Goal: Information Seeking & Learning: Learn about a topic

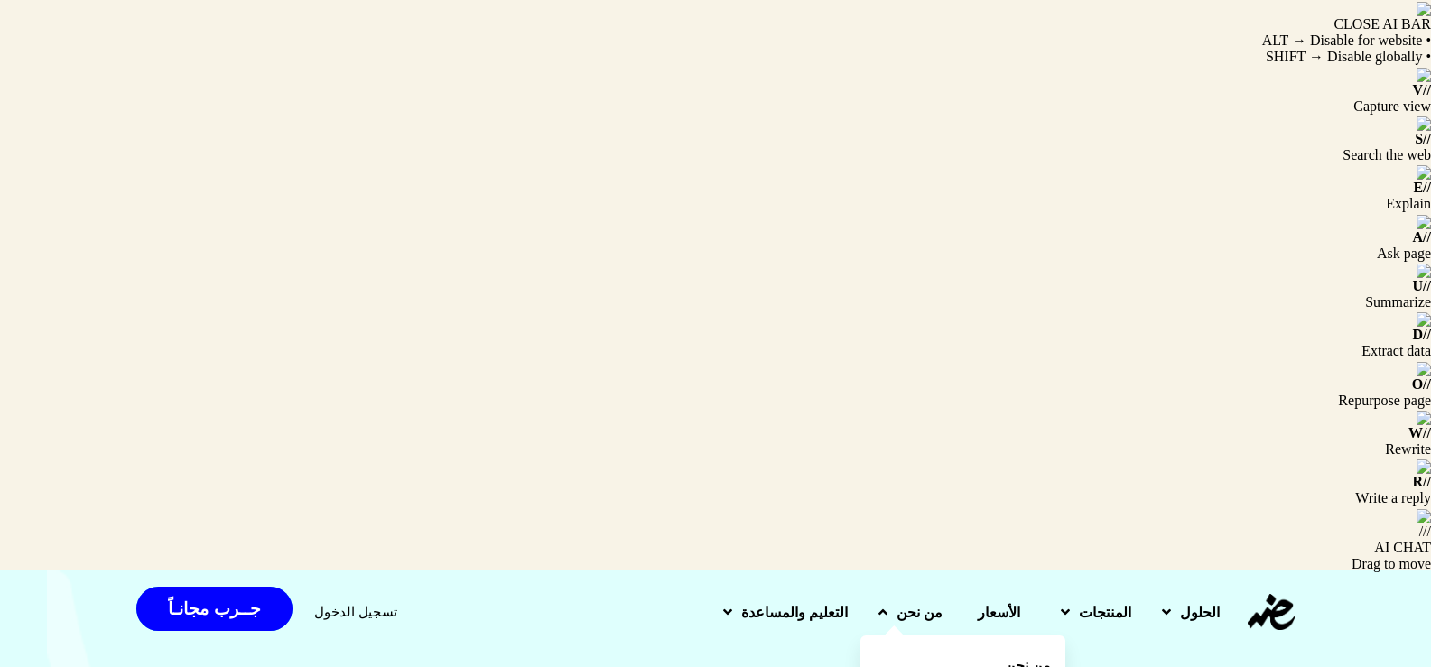
click at [1005, 655] on span "من نحن" at bounding box center [1028, 666] width 46 height 22
click at [1093, 601] on span "المنتجات" at bounding box center [1105, 612] width 52 height 22
click at [1101, 655] on span "تكويد المنتجات بالذكاء الاصطناعي" at bounding box center [1149, 676] width 167 height 43
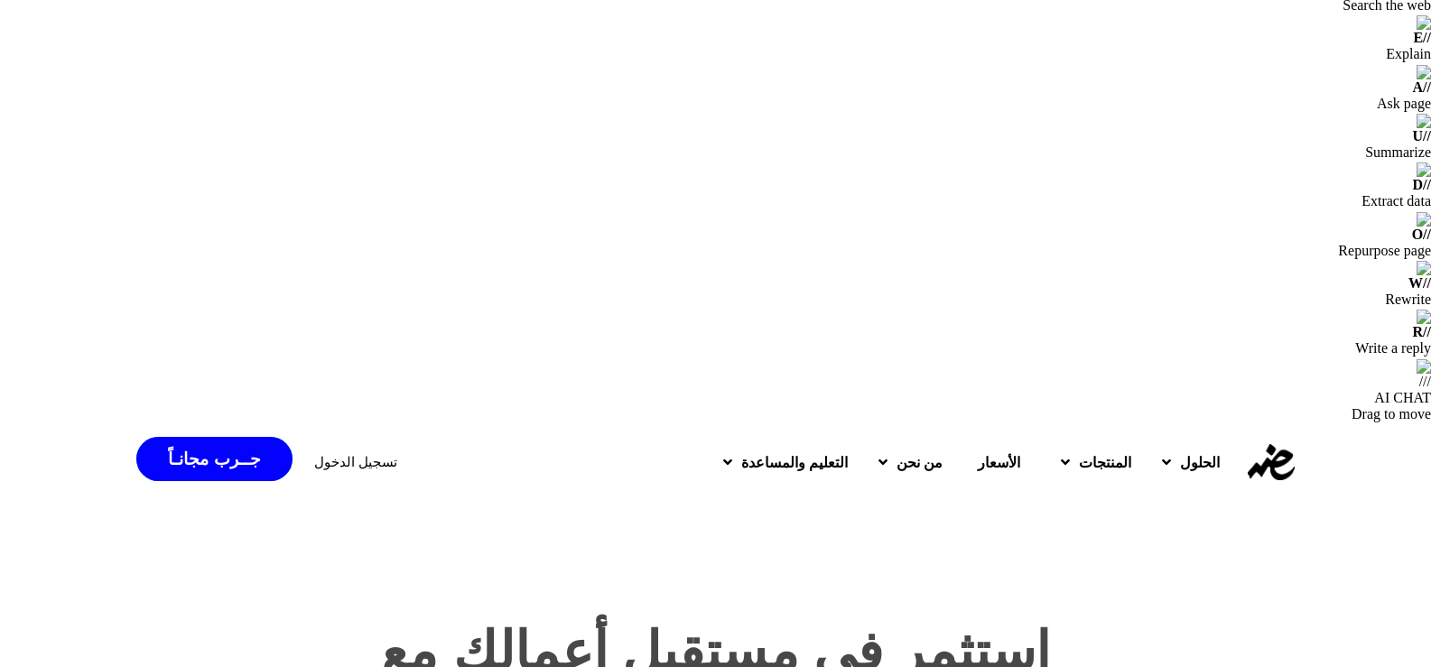
scroll to position [151, 0]
drag, startPoint x: 890, startPoint y: 150, endPoint x: 529, endPoint y: 153, distance: 361.2
copy h4 "نظام إدارة الضرائب الذكي الشامل"
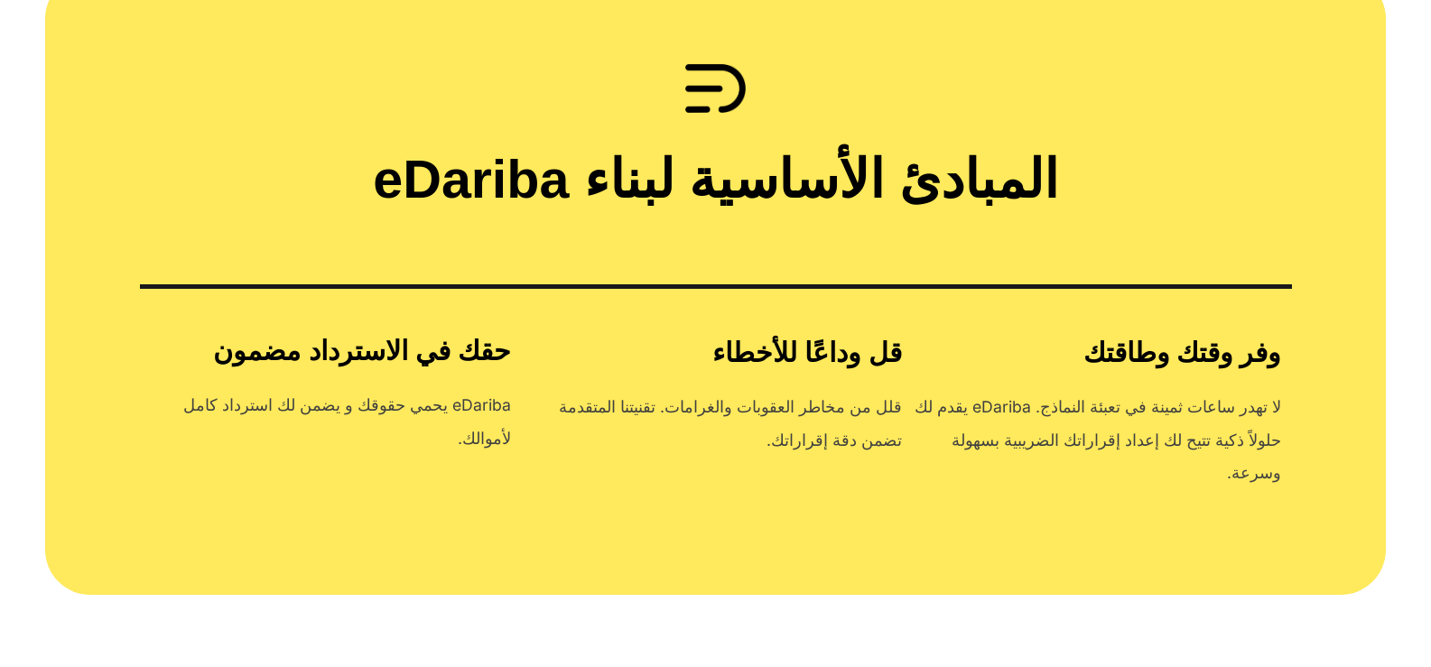
scroll to position [2736, 0]
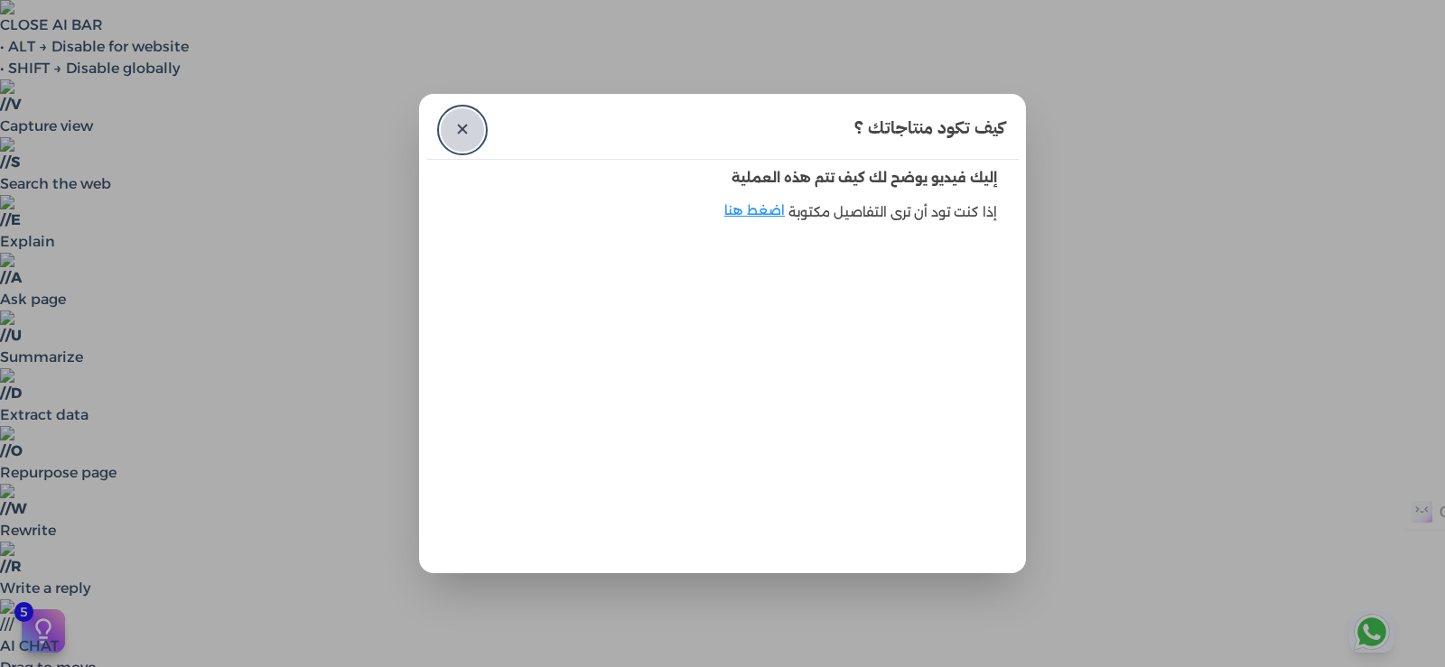
click at [470, 126] on link "✕" at bounding box center [462, 129] width 43 height 43
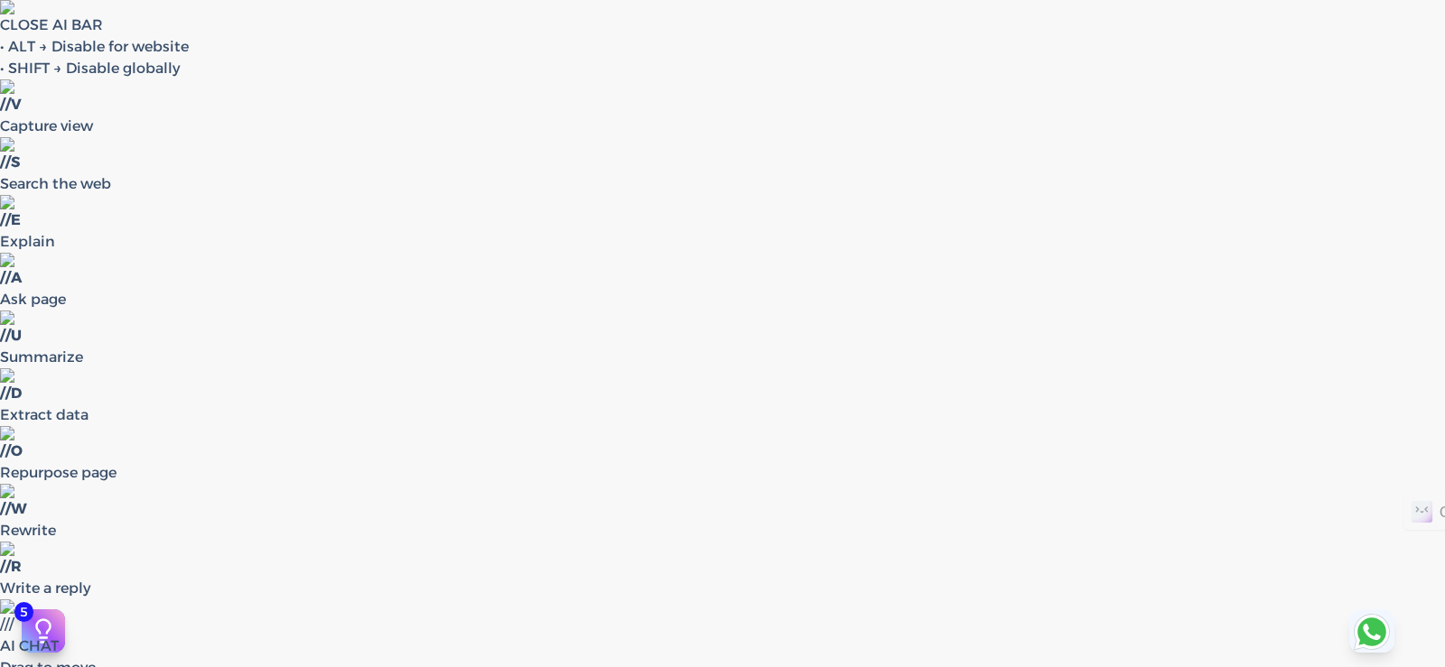
scroll to position [1409, 0]
drag, startPoint x: 885, startPoint y: 256, endPoint x: 600, endPoint y: 267, distance: 284.6
copy h3 "إعداد إقرار ضريبة القيمة المضافة"
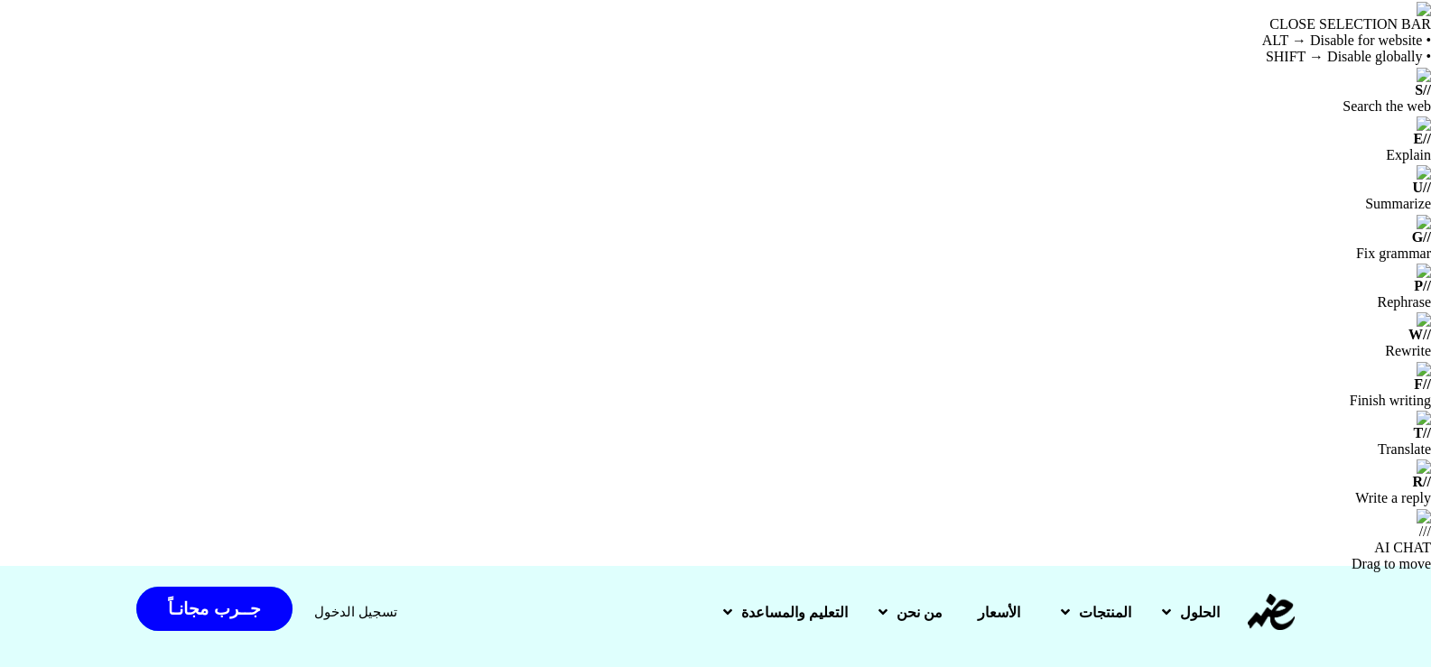
drag, startPoint x: 708, startPoint y: 233, endPoint x: 1091, endPoint y: 228, distance: 382.9
copy h2 "فواتيرك الإلكترونية"
drag, startPoint x: 1225, startPoint y: 299, endPoint x: 1105, endPoint y: 302, distance: 120.1
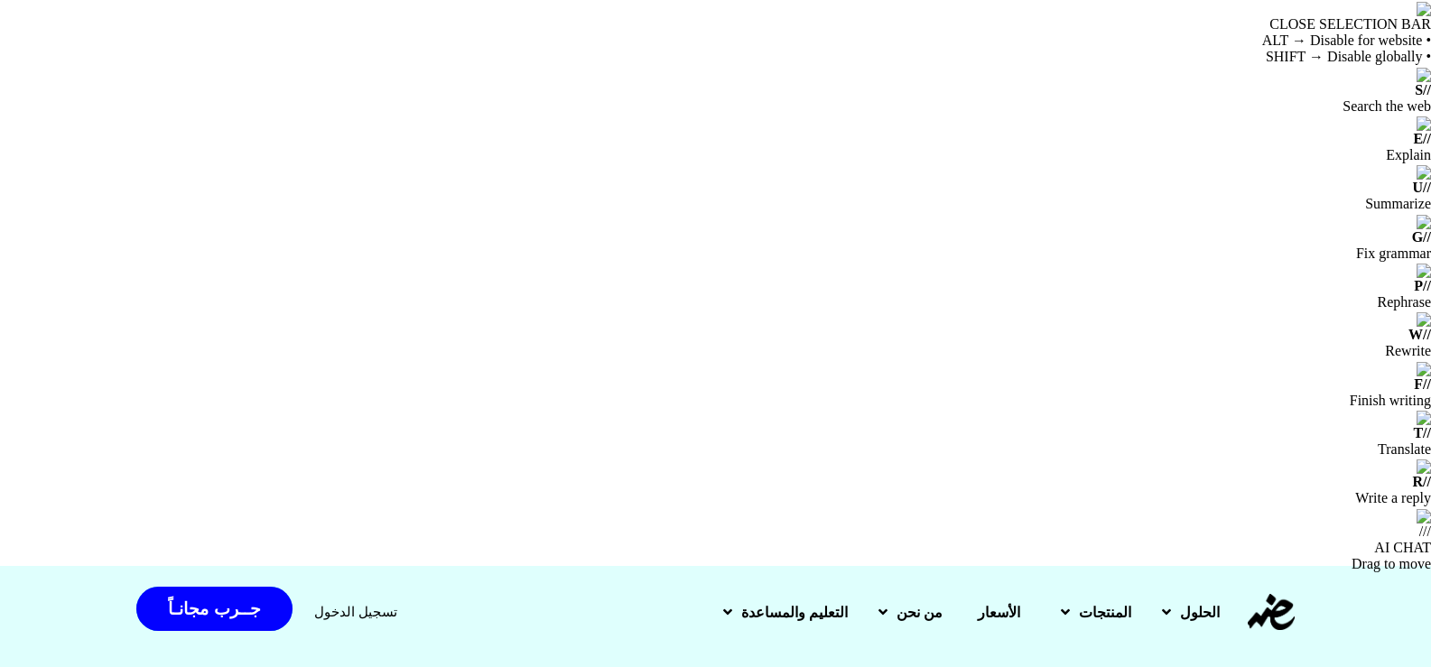
copy p "الفواتير الإلكترونية"
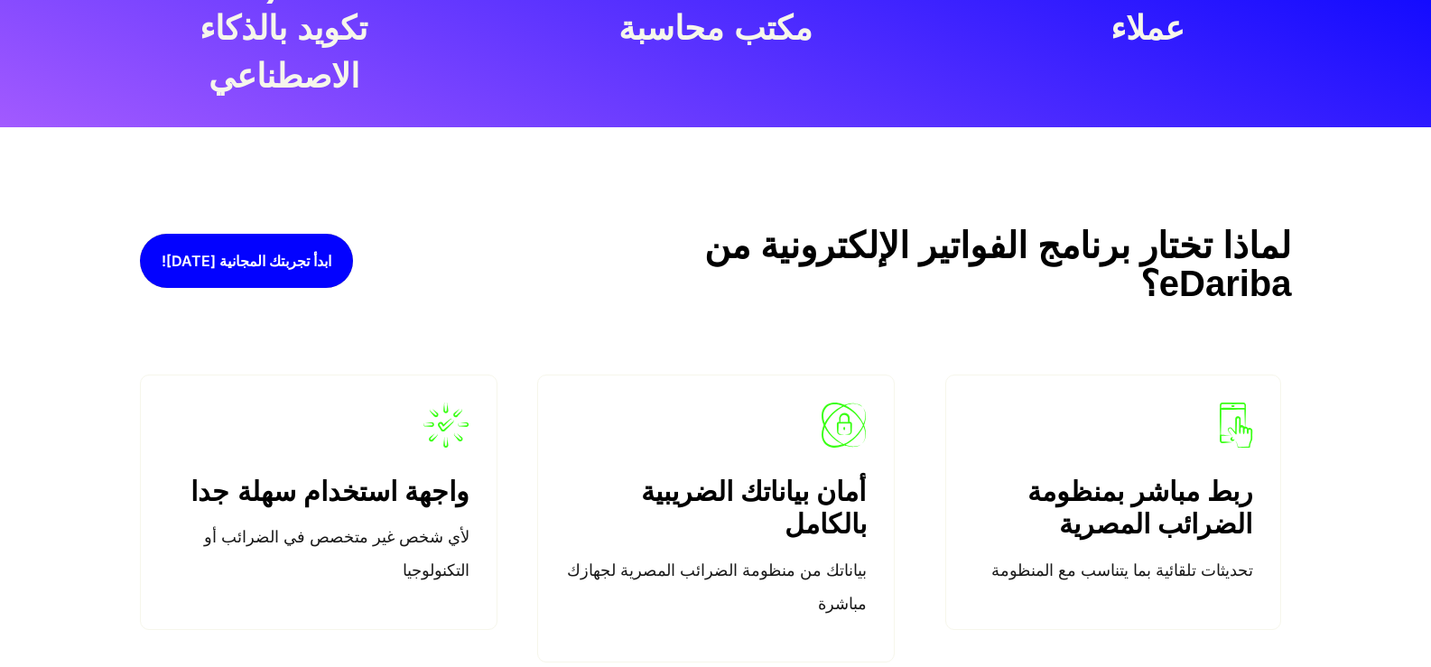
scroll to position [2199, 0]
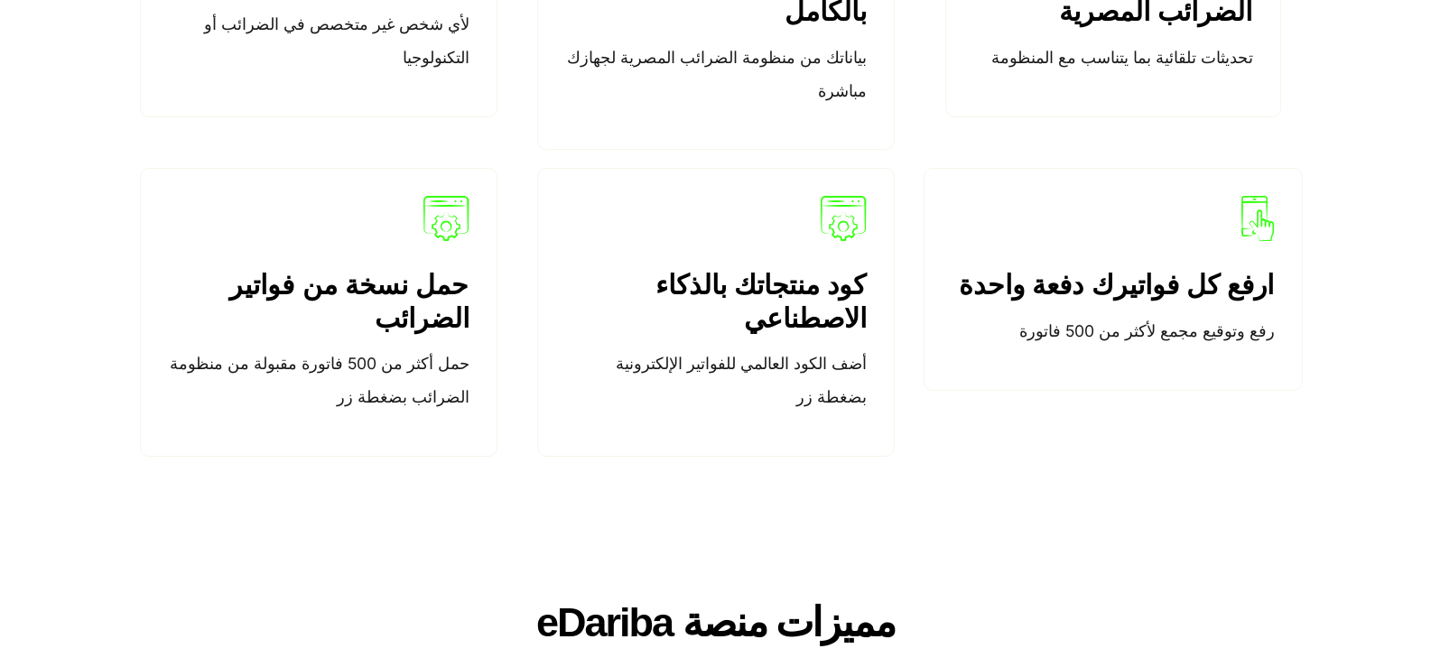
scroll to position [2661, 0]
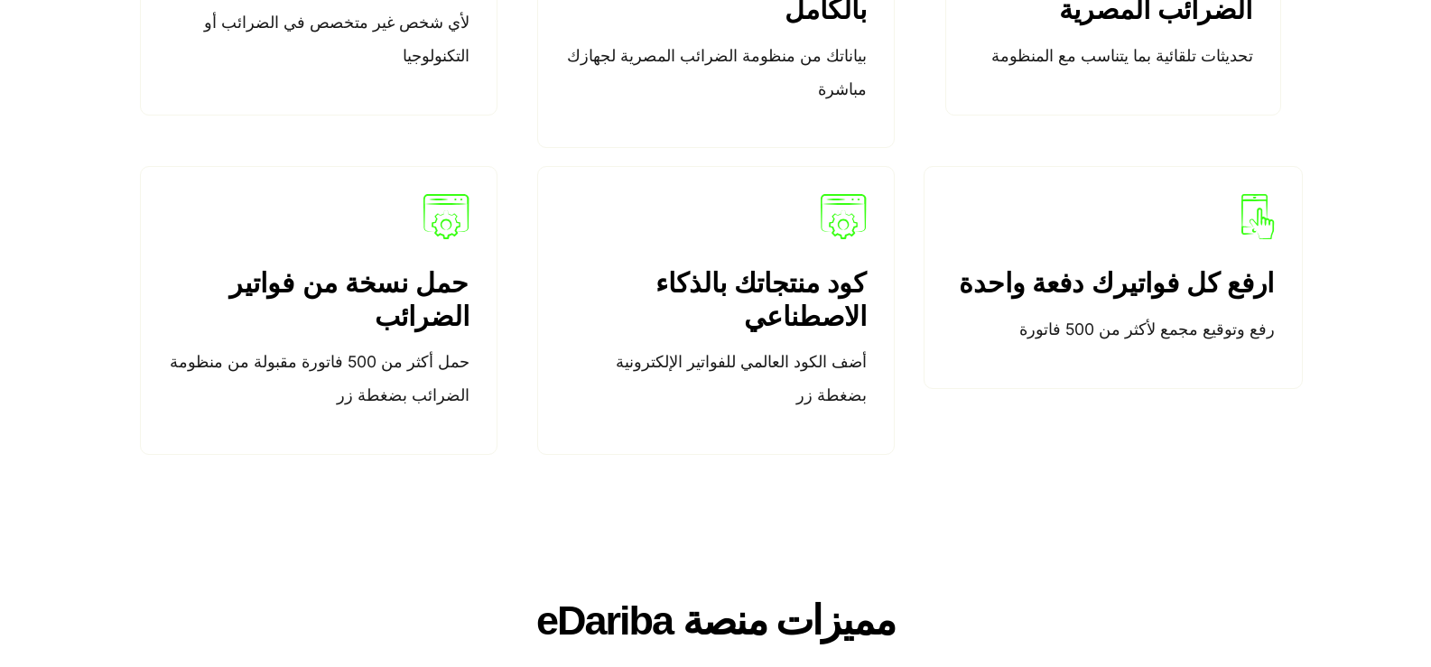
drag, startPoint x: 747, startPoint y: 258, endPoint x: 680, endPoint y: 267, distance: 67.4
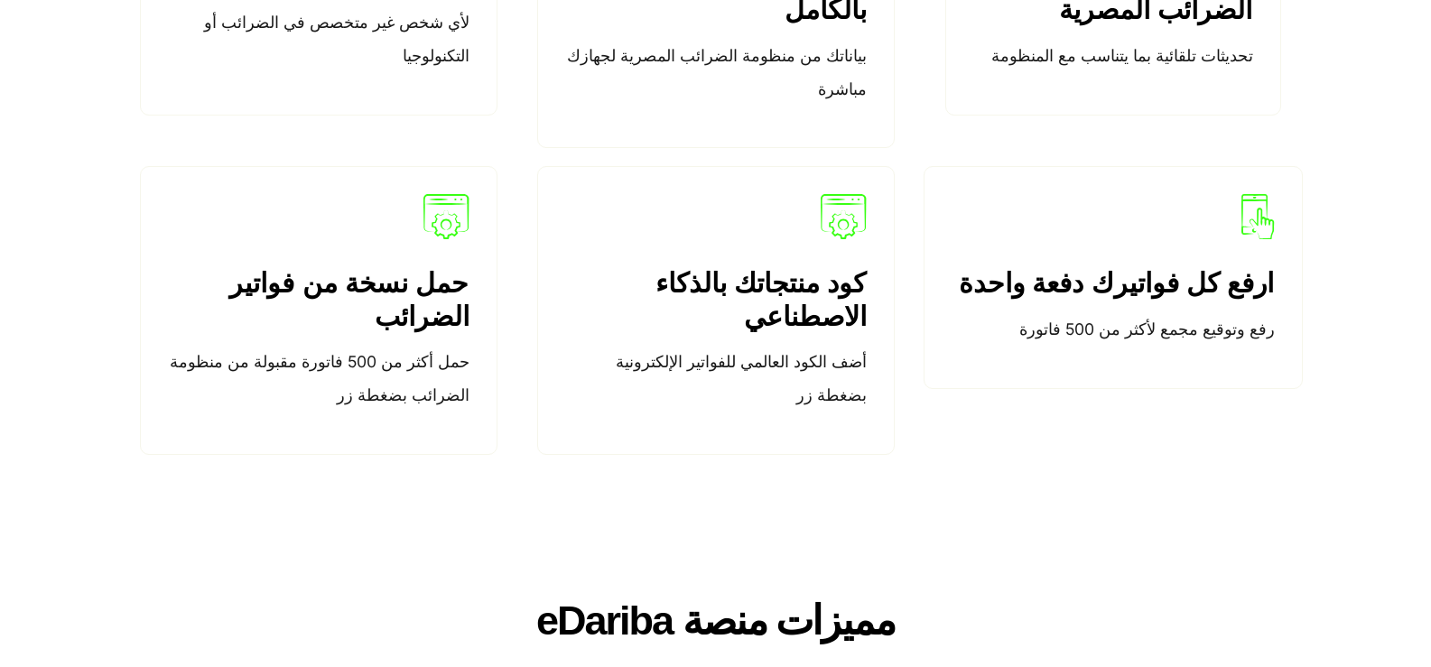
drag, startPoint x: 614, startPoint y: 314, endPoint x: 442, endPoint y: 319, distance: 171.6
copy p "تعديل الفواتير الإلكترونية"
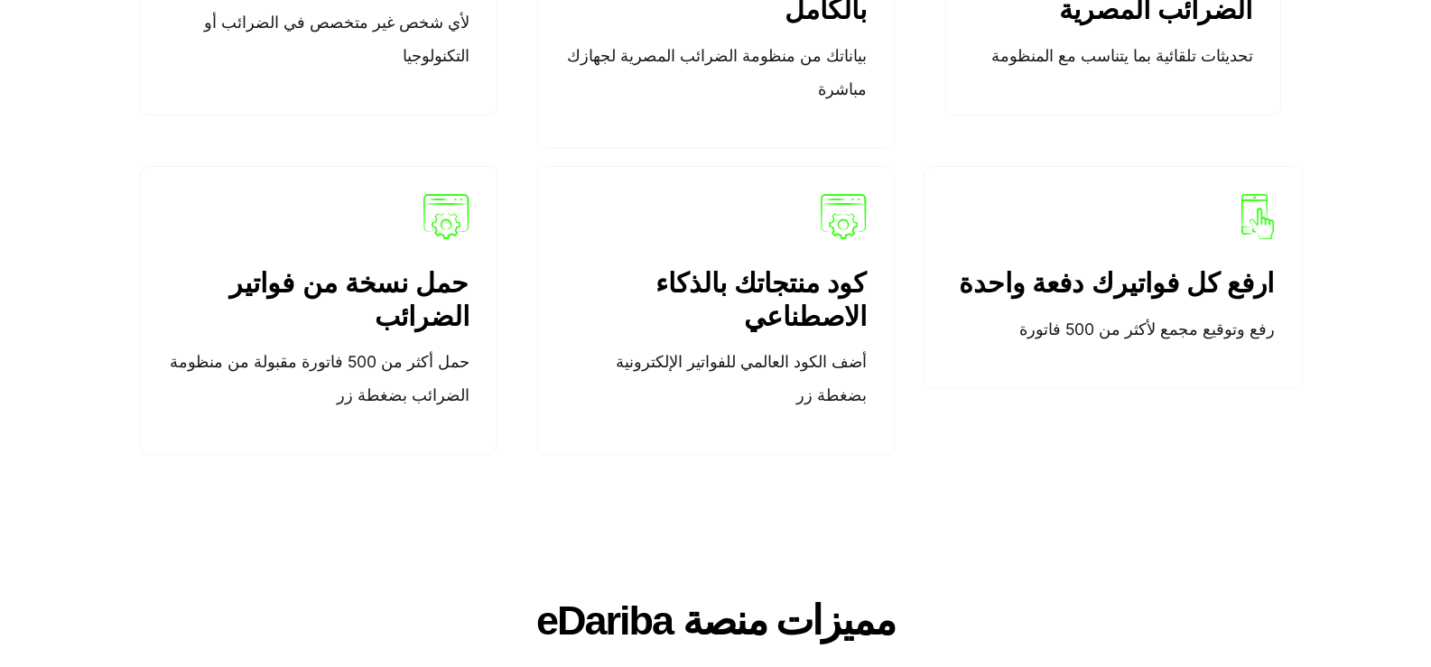
drag, startPoint x: 717, startPoint y: 415, endPoint x: 524, endPoint y: 414, distance: 193.2
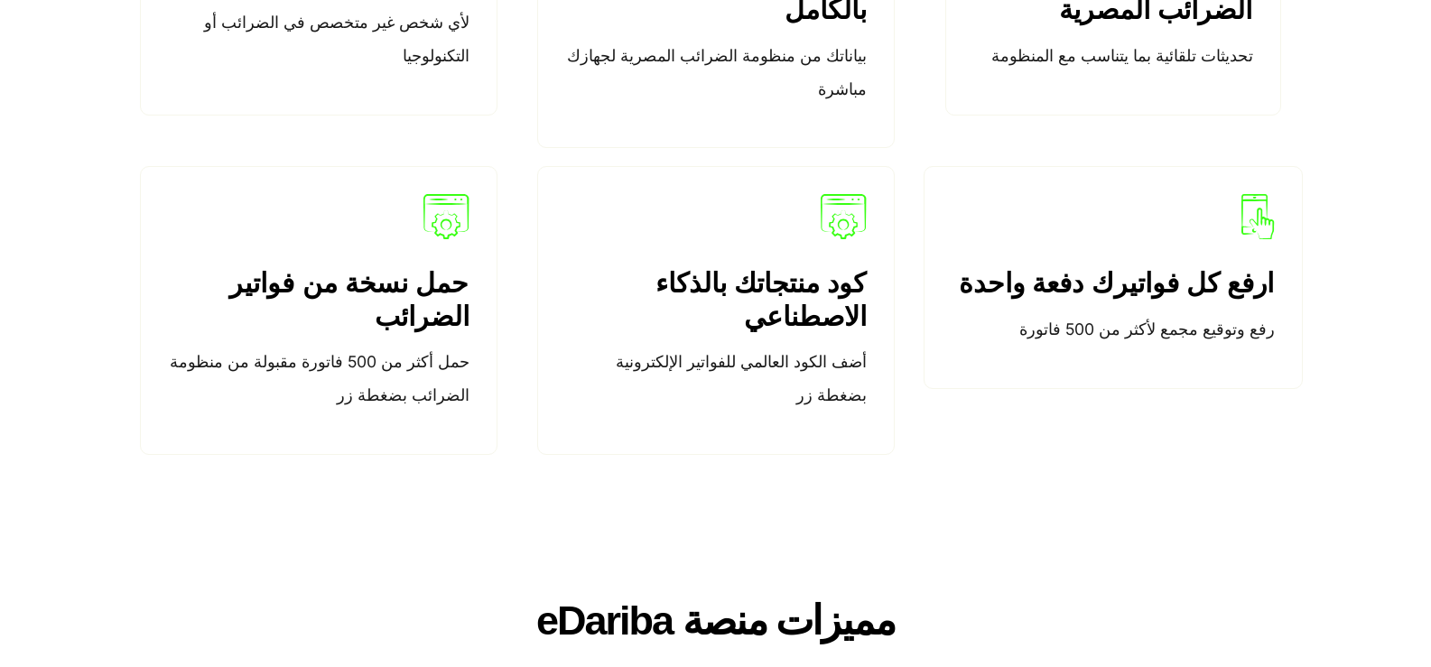
copy p "إلغاء الفواتير الوهمية"
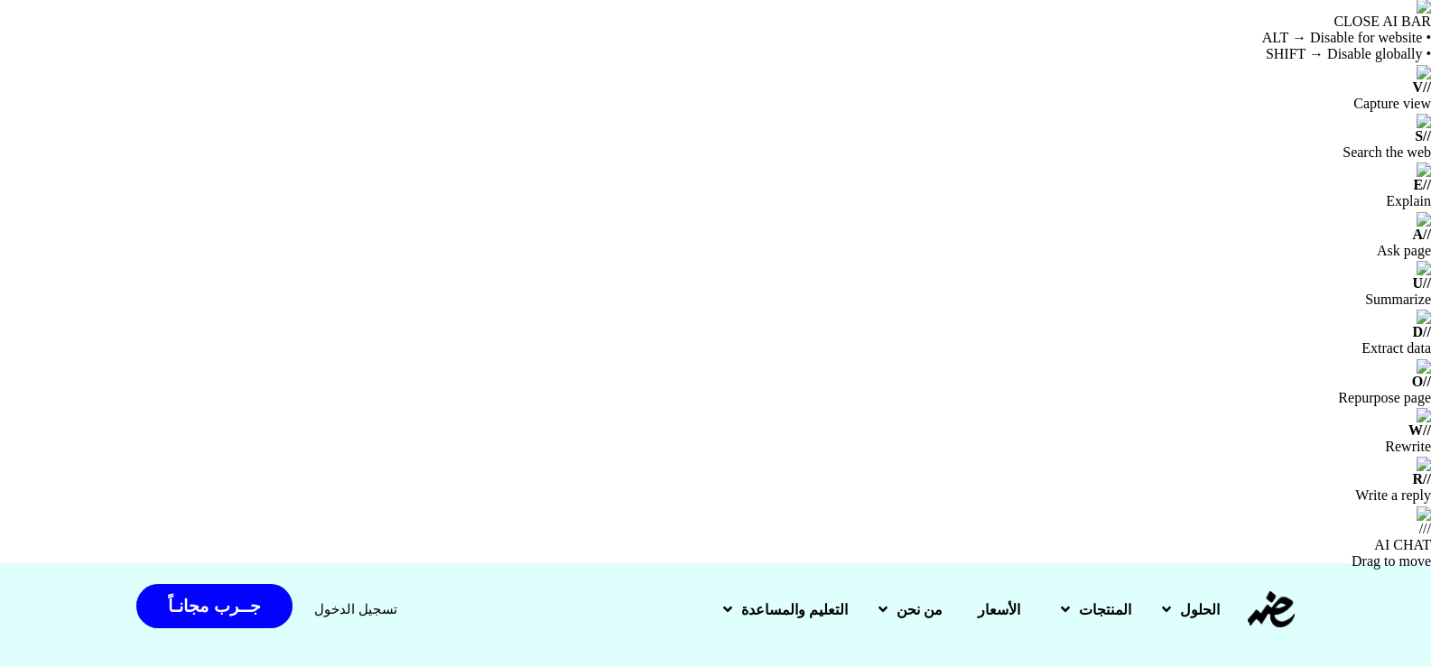
scroll to position [0, 0]
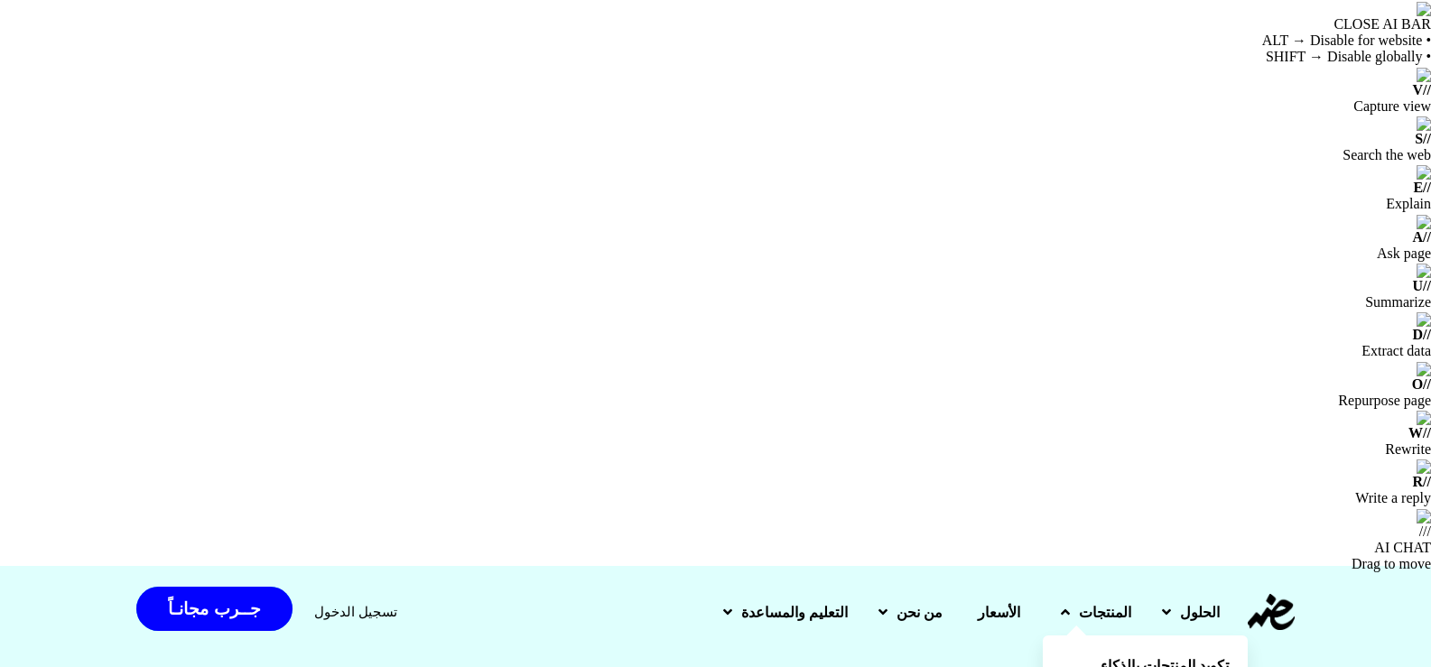
drag, startPoint x: 647, startPoint y: 221, endPoint x: 993, endPoint y: 221, distance: 346.7
drag, startPoint x: 1024, startPoint y: 212, endPoint x: 641, endPoint y: 224, distance: 383.0
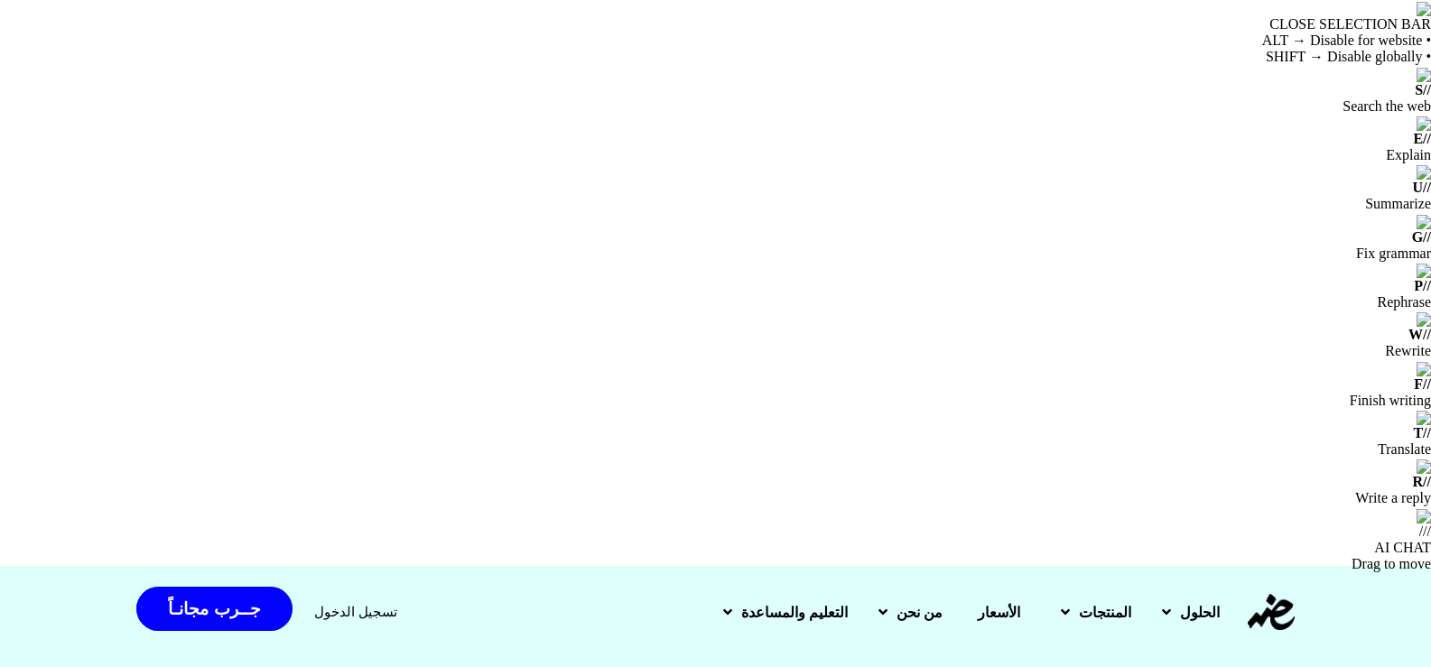
copy h1 "الإيصال الإلكتروني"
drag, startPoint x: 1186, startPoint y: 233, endPoint x: 644, endPoint y: 224, distance: 541.9
drag, startPoint x: 639, startPoint y: 230, endPoint x: 1213, endPoint y: 215, distance: 573.6
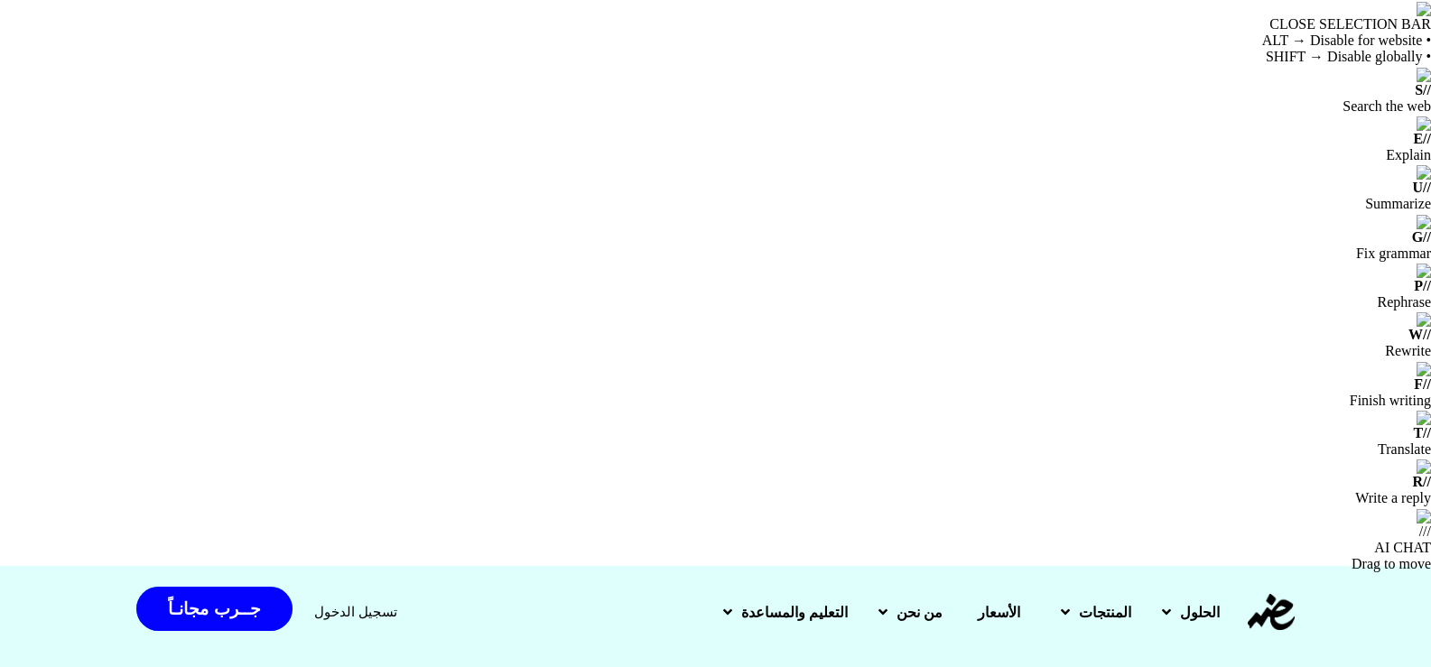
copy h1 "برنامج الإيصال الإلكتروني"
copy h4 "إدارة"
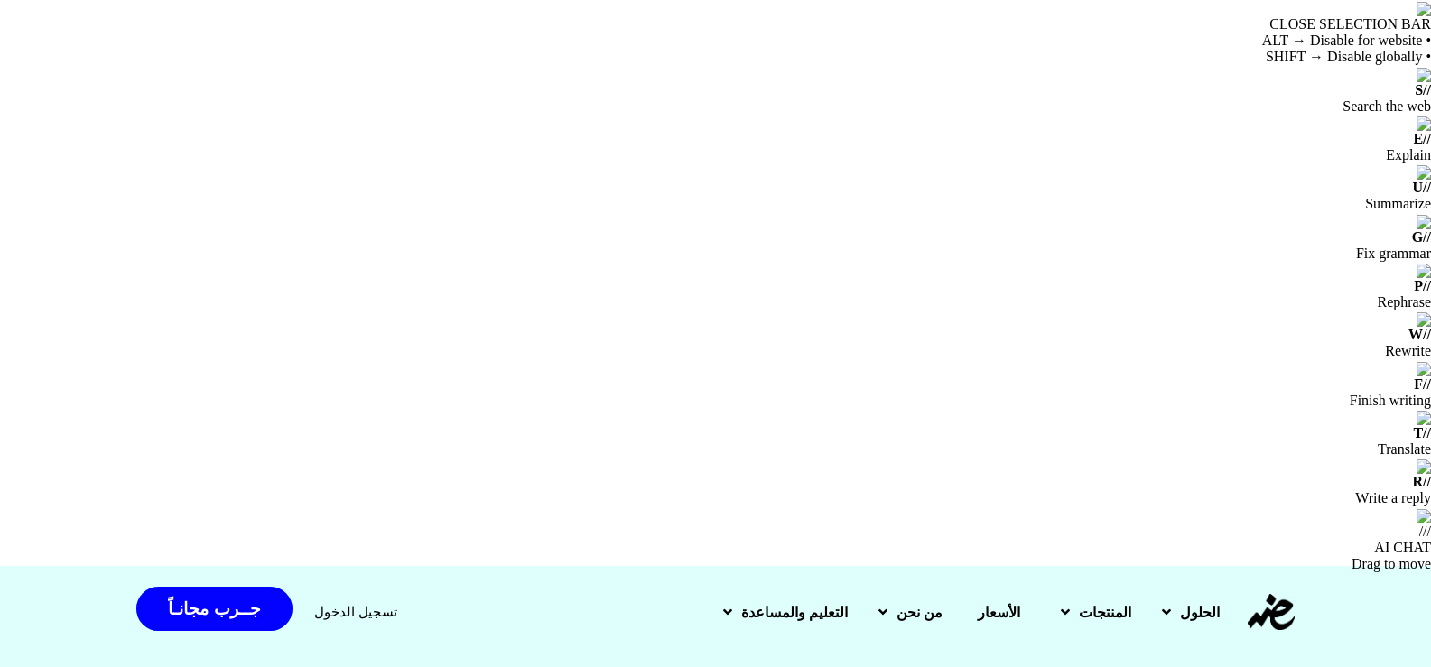
drag, startPoint x: 705, startPoint y: 357, endPoint x: 634, endPoint y: 367, distance: 72.0
copy div "جهاز POS."
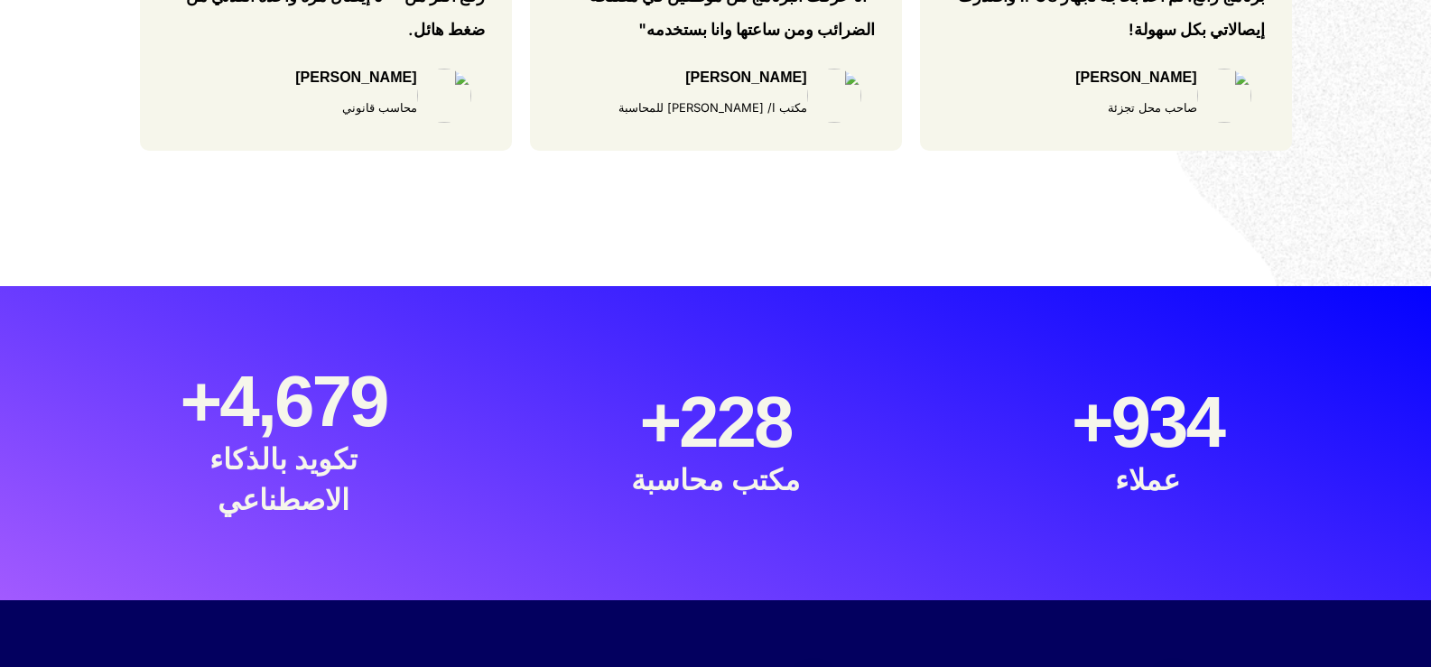
scroll to position [1996, 0]
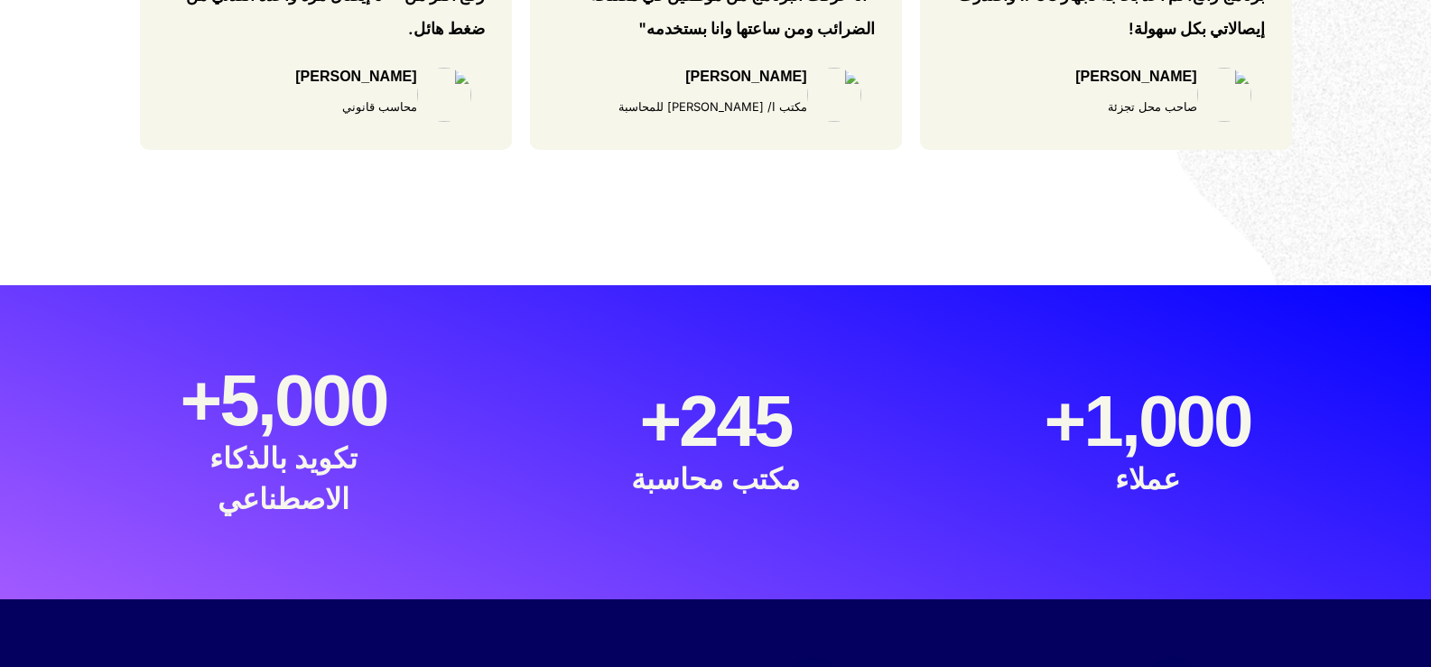
drag, startPoint x: 461, startPoint y: 126, endPoint x: 172, endPoint y: 166, distance: 290.9
copy h2 "جهاز نقطة بيع"
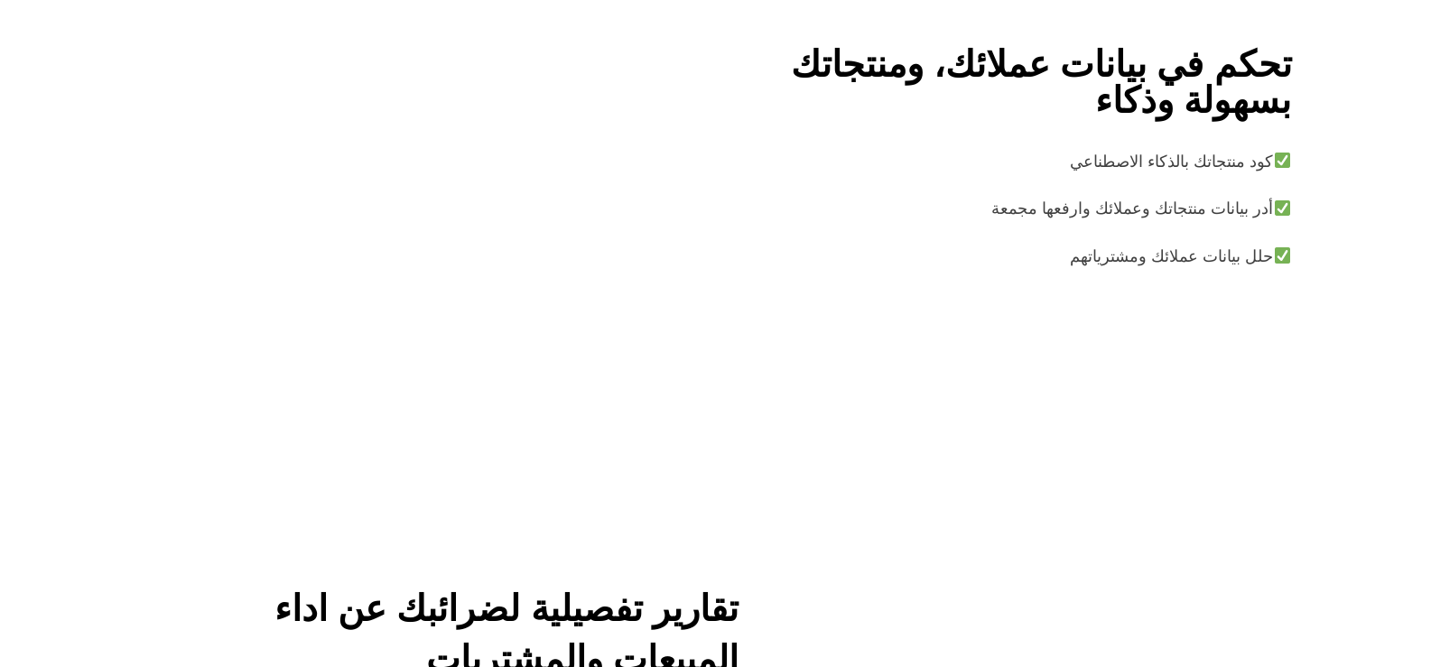
scroll to position [5011, 0]
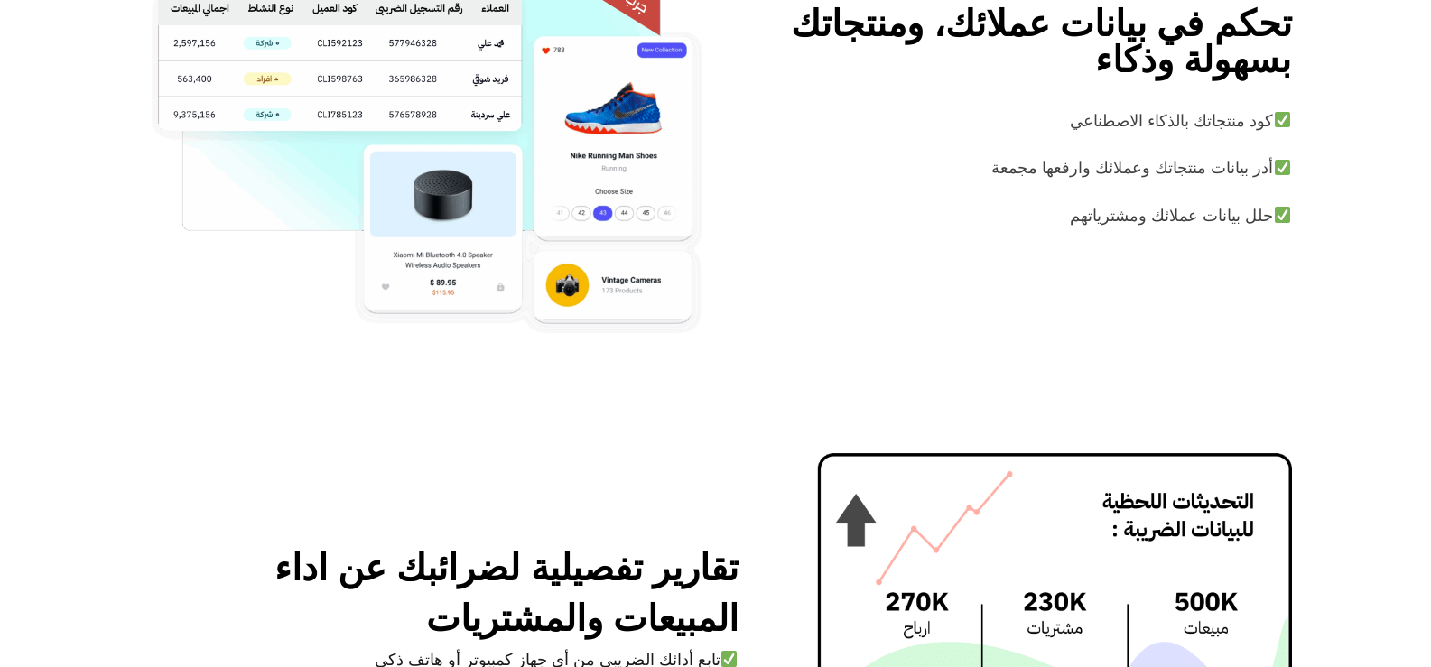
click at [539, 453] on div "تقارير تفصيلية لضرائبك عن اداء المبيعات والمشتريات تابع أدائك الضريبي من أي جها…" at bounding box center [716, 656] width 1174 height 406
click at [591, 453] on div "تقارير تفصيلية لضرائبك عن اداء المبيعات والمشتريات تابع أدائك الضريبي من أي جها…" at bounding box center [716, 656] width 1174 height 406
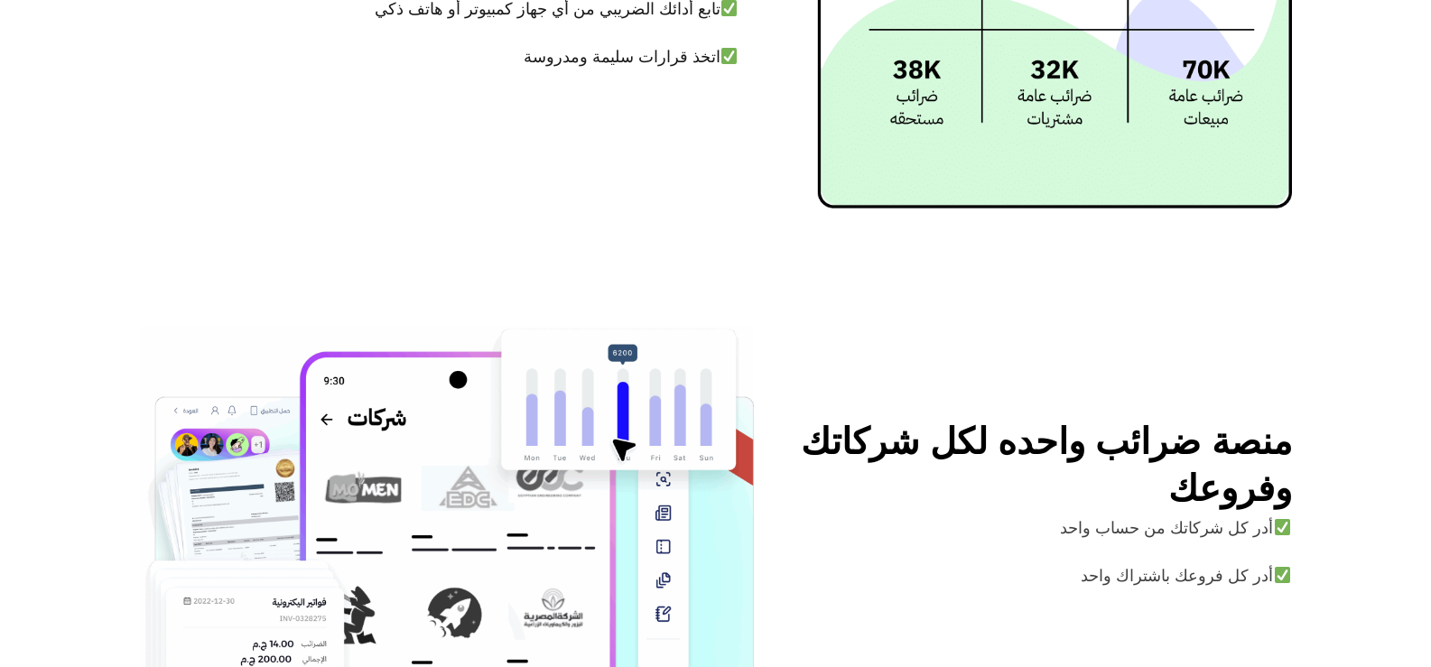
scroll to position [5663, 0]
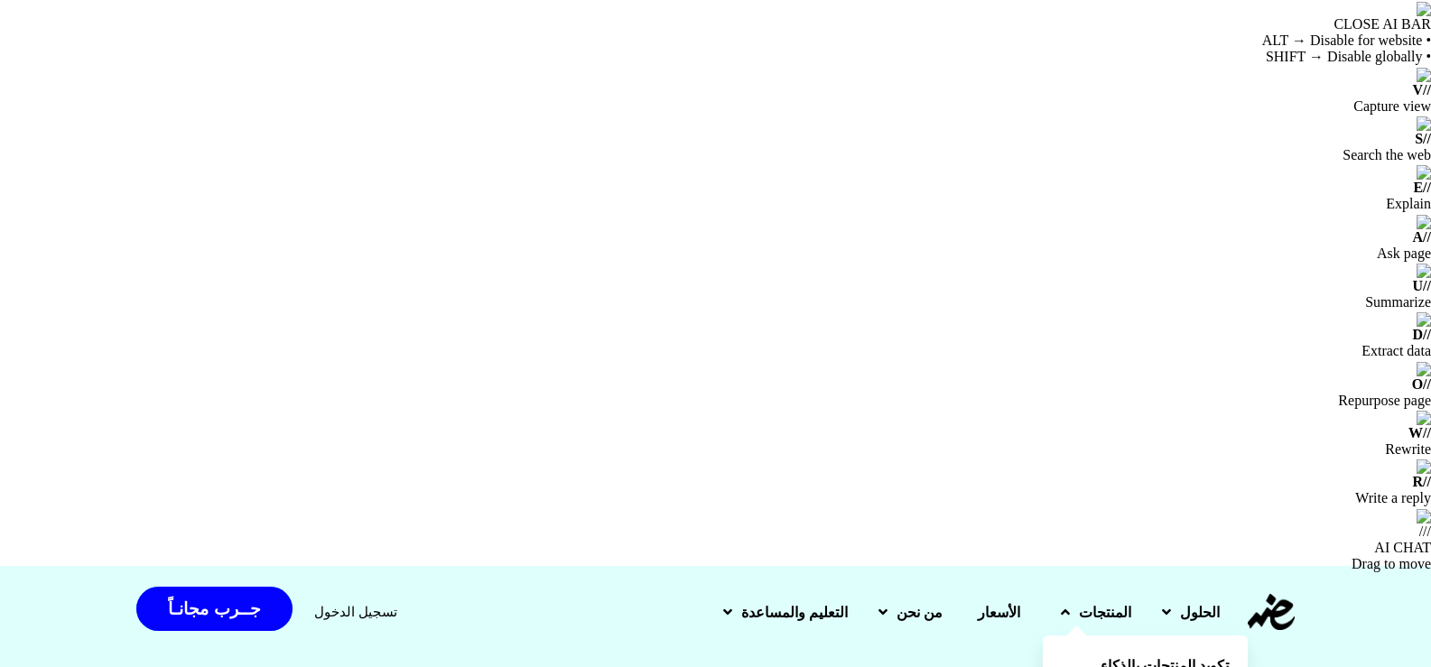
drag, startPoint x: 1253, startPoint y: 220, endPoint x: 852, endPoint y: 206, distance: 401.2
copy h3 "تقديم إقرار القيمة المضافة"
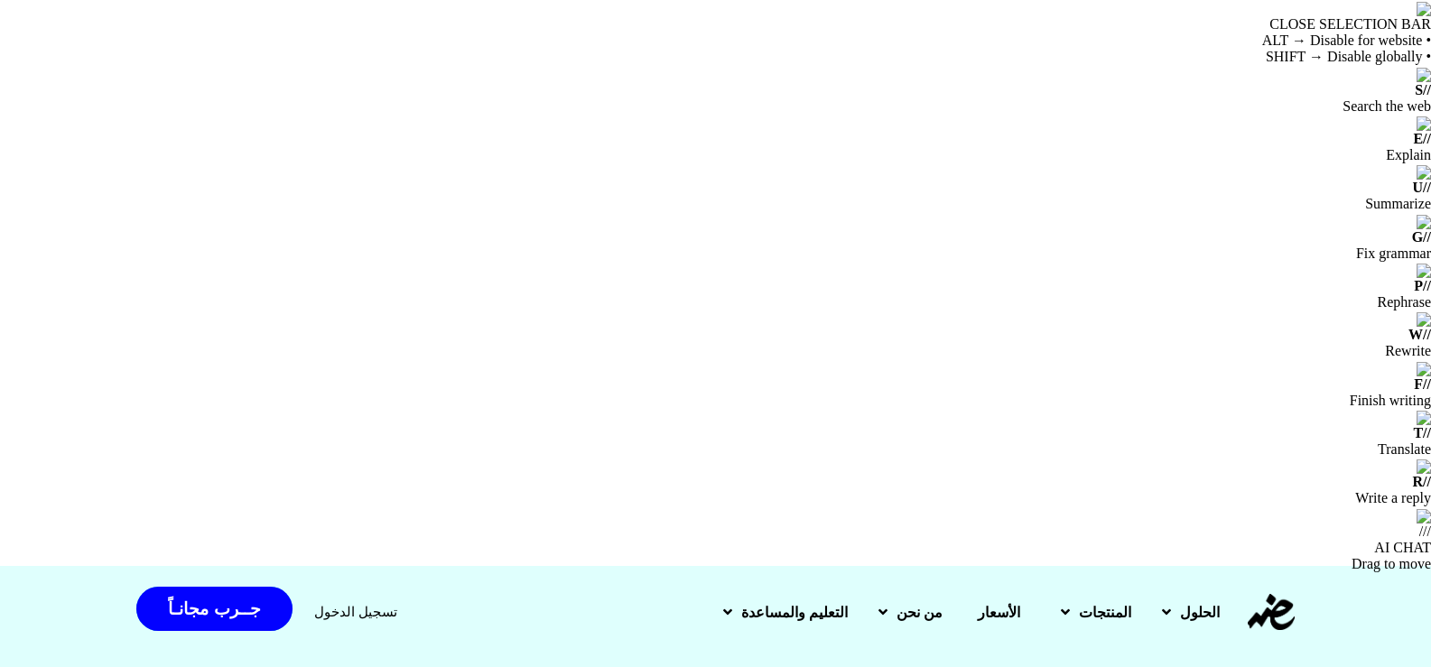
drag, startPoint x: 780, startPoint y: 274, endPoint x: 589, endPoint y: 283, distance: 191.6
copy p "تقديم إقرار القيمة المضافة"
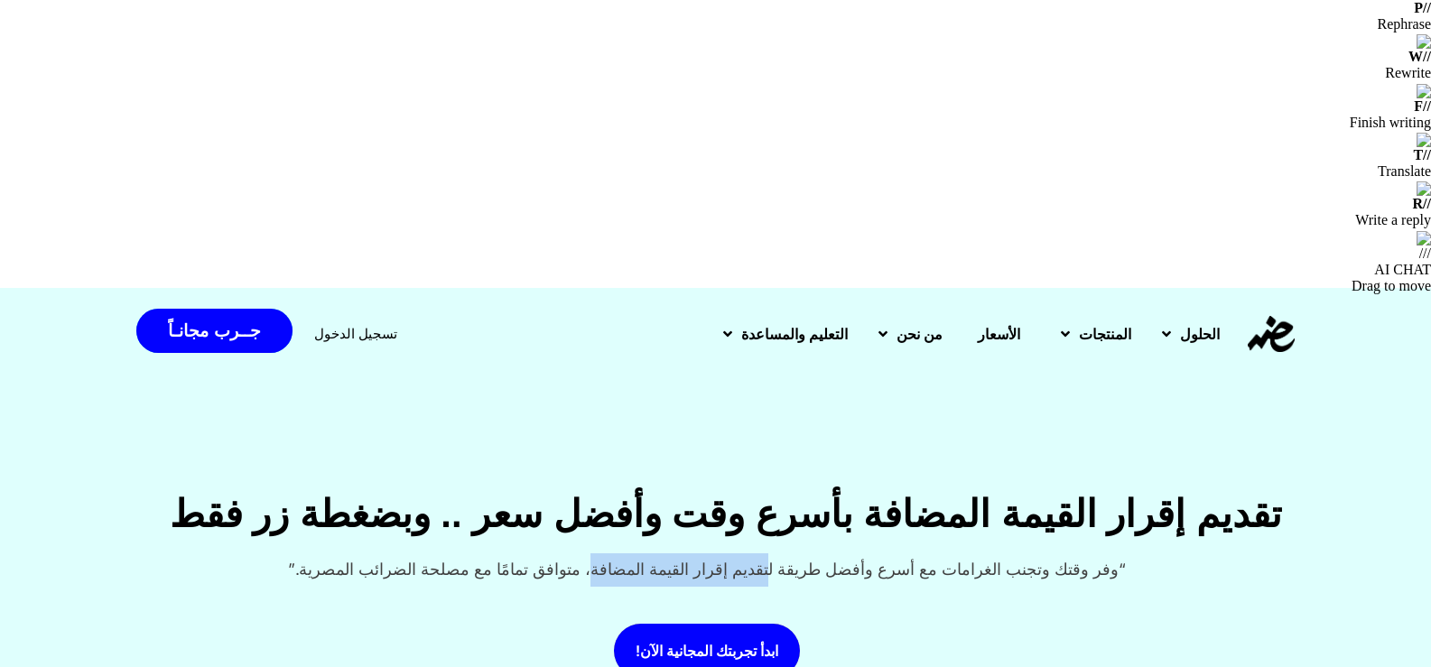
scroll to position [299, 0]
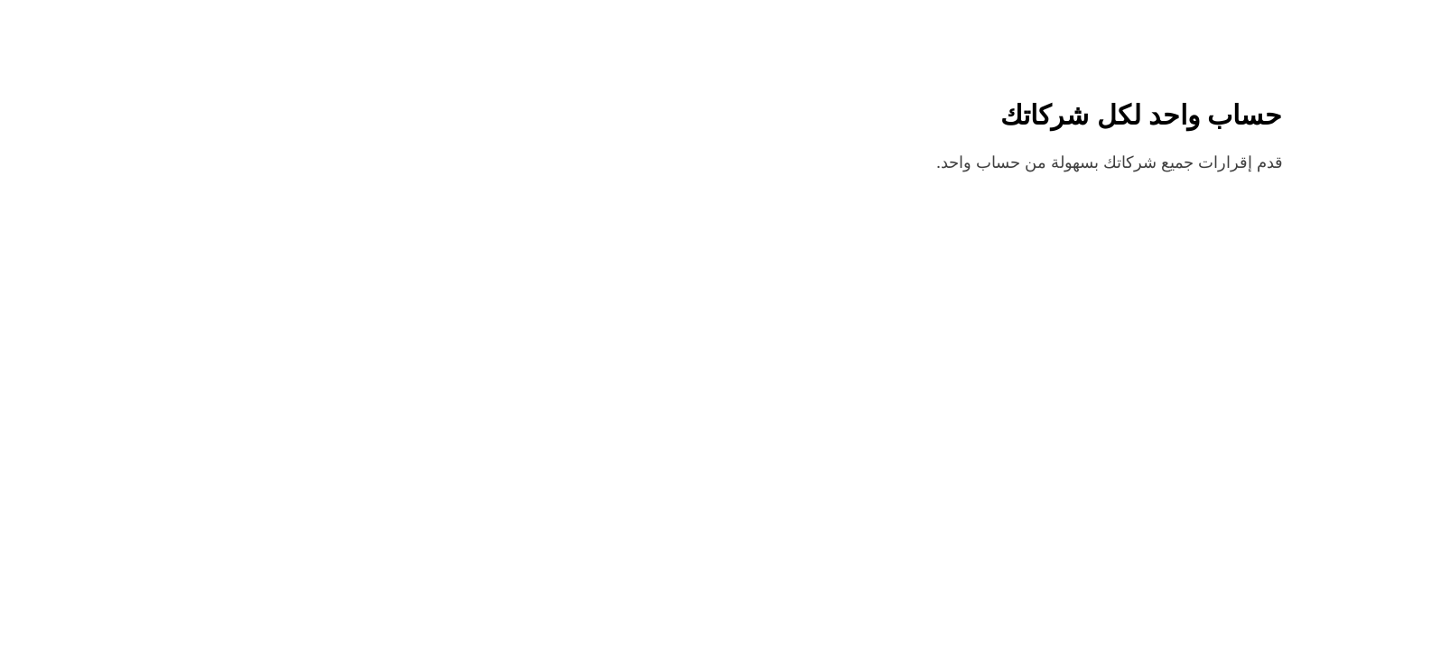
scroll to position [4056, 0]
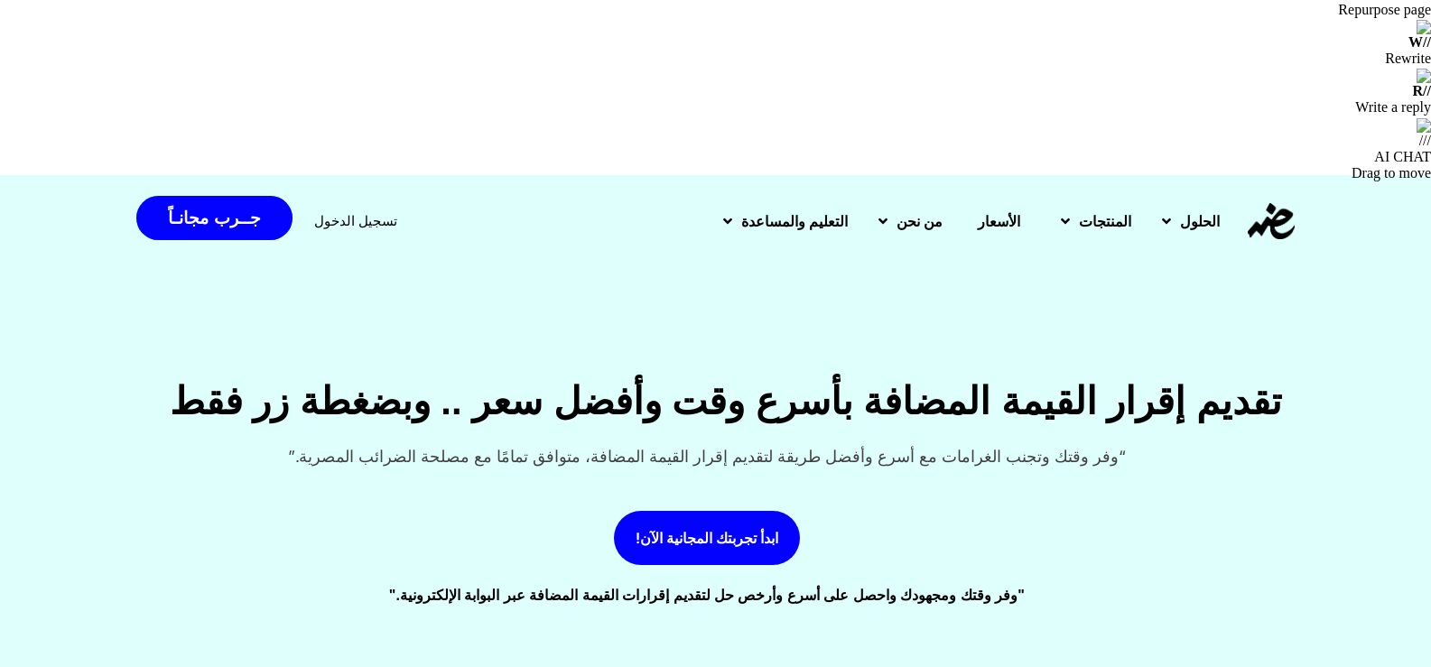
scroll to position [0, 0]
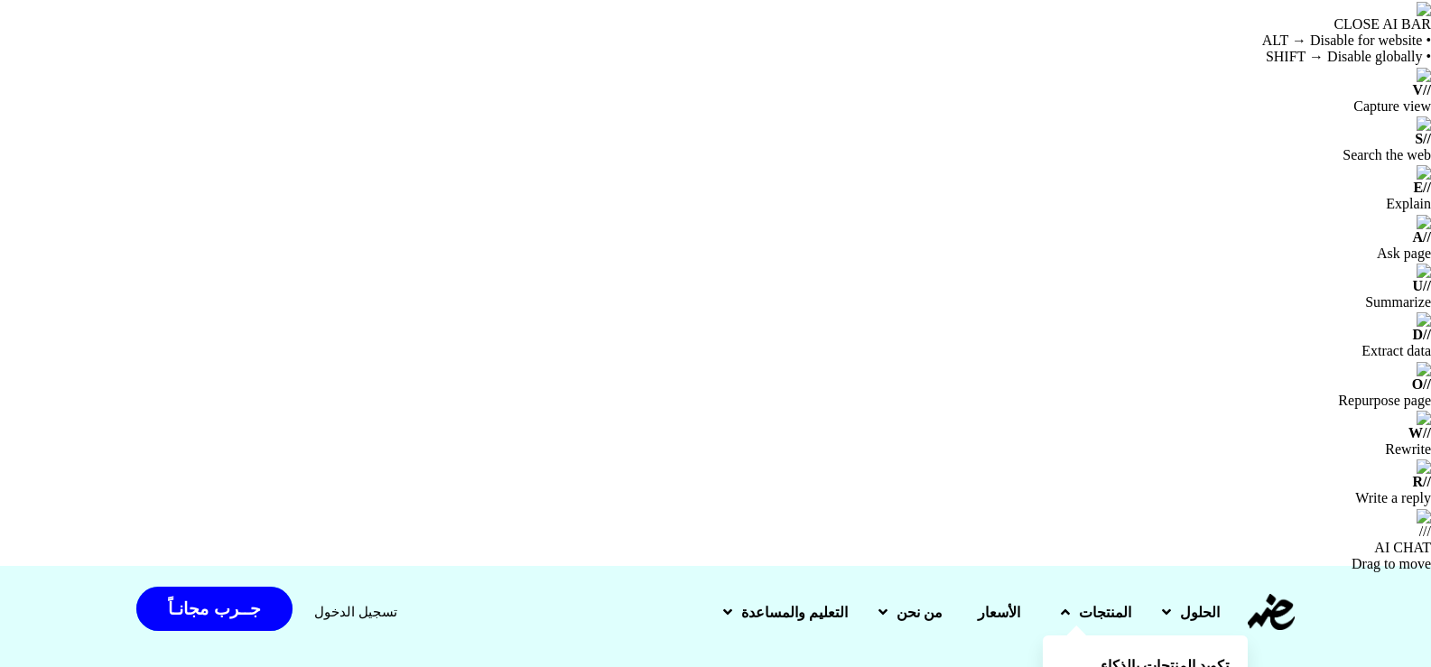
copy div "برنامج اللأجور والمرتبات"
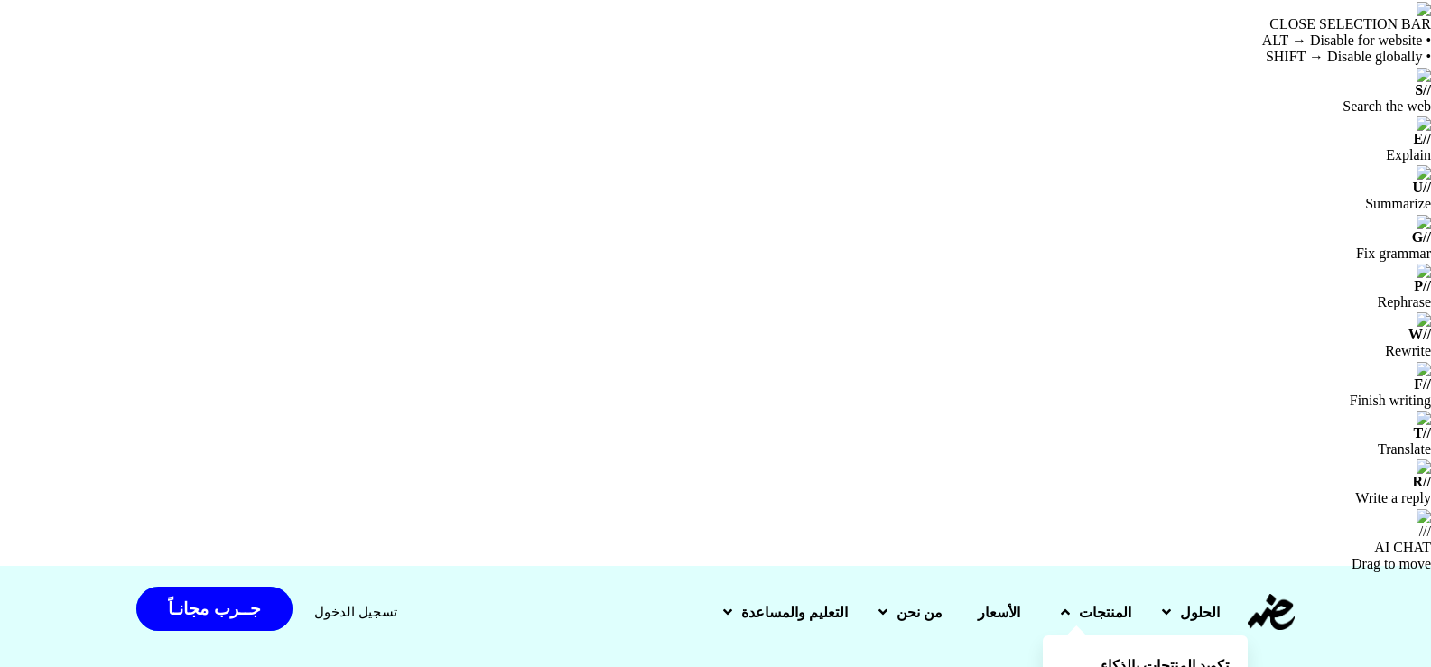
drag, startPoint x: 864, startPoint y: 237, endPoint x: 461, endPoint y: 265, distance: 404.6
copy h2 "تقارير الأداء الضريبي"
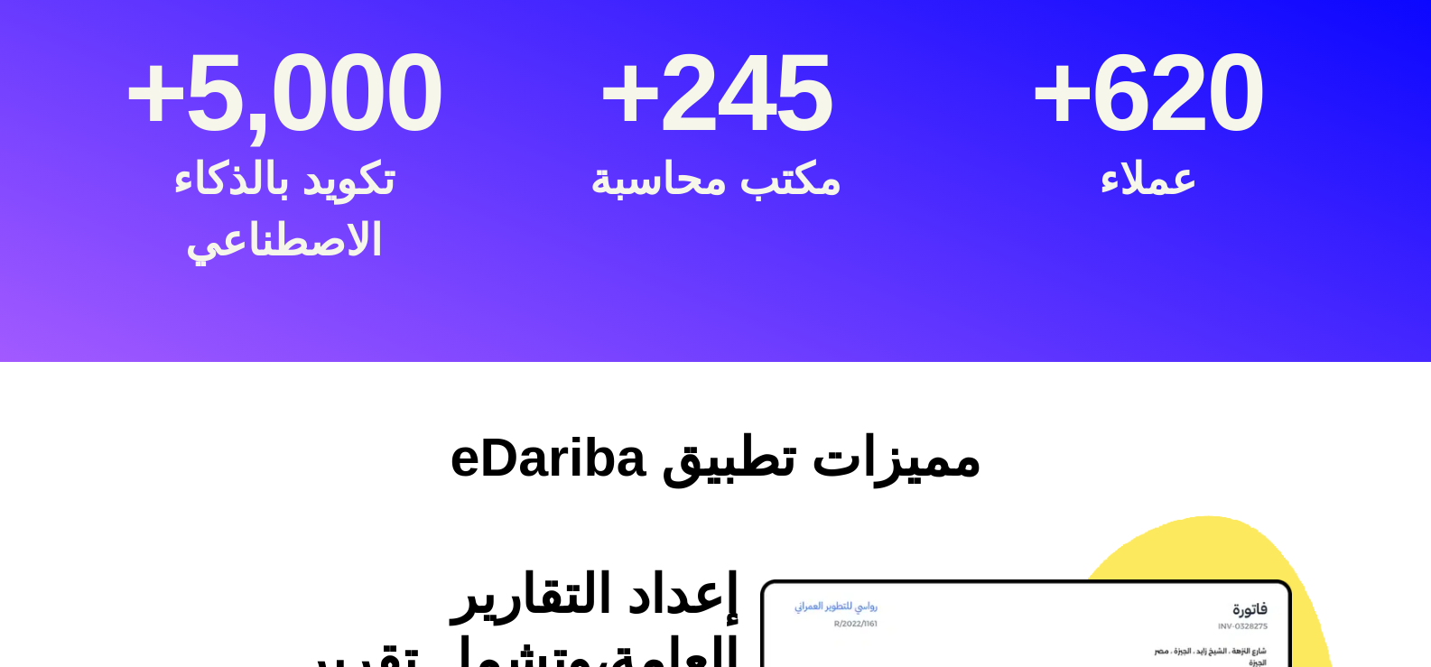
scroll to position [2340, 0]
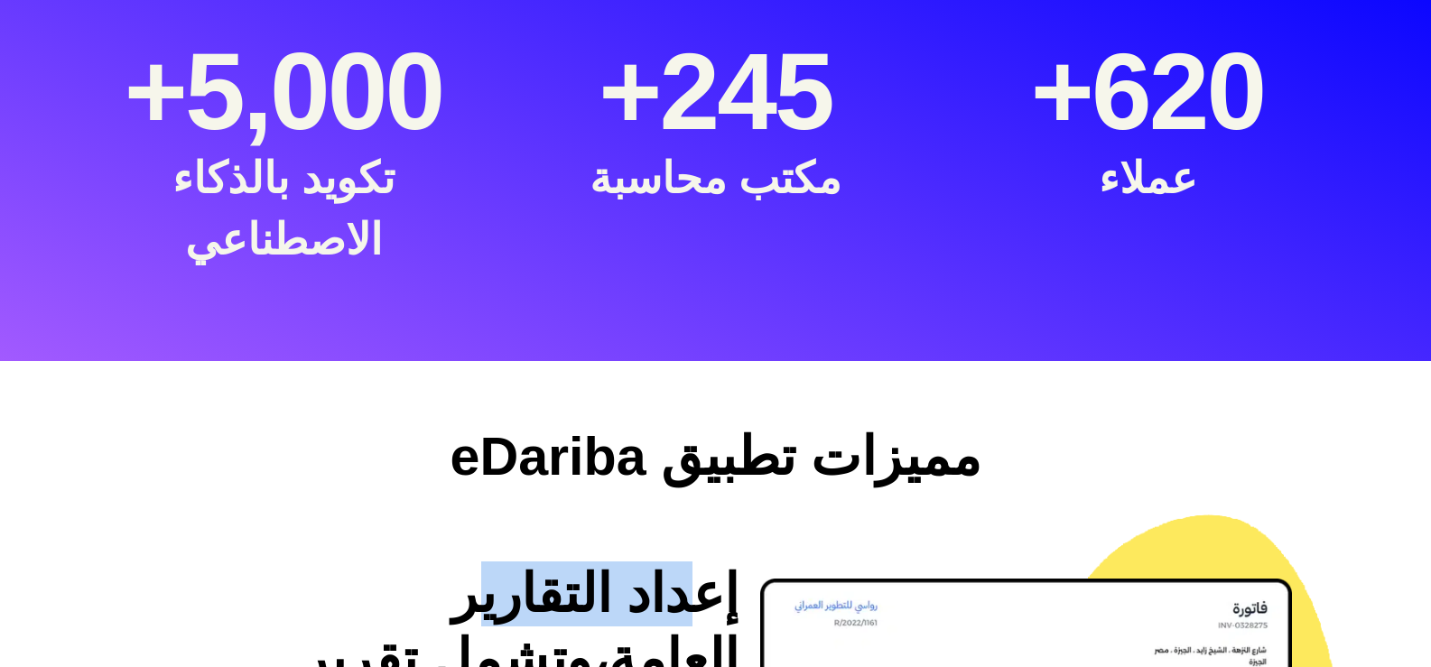
drag, startPoint x: 477, startPoint y: 53, endPoint x: 519, endPoint y: 43, distance: 43.6
click at [669, 562] on h2 "إعداد التقارير العامة،وتشمل تقرير إجماليات الفترة." at bounding box center [439, 659] width 599 height 195
drag, startPoint x: 468, startPoint y: 49, endPoint x: 745, endPoint y: 47, distance: 277.2
copy h2 "إعداد التقارير"
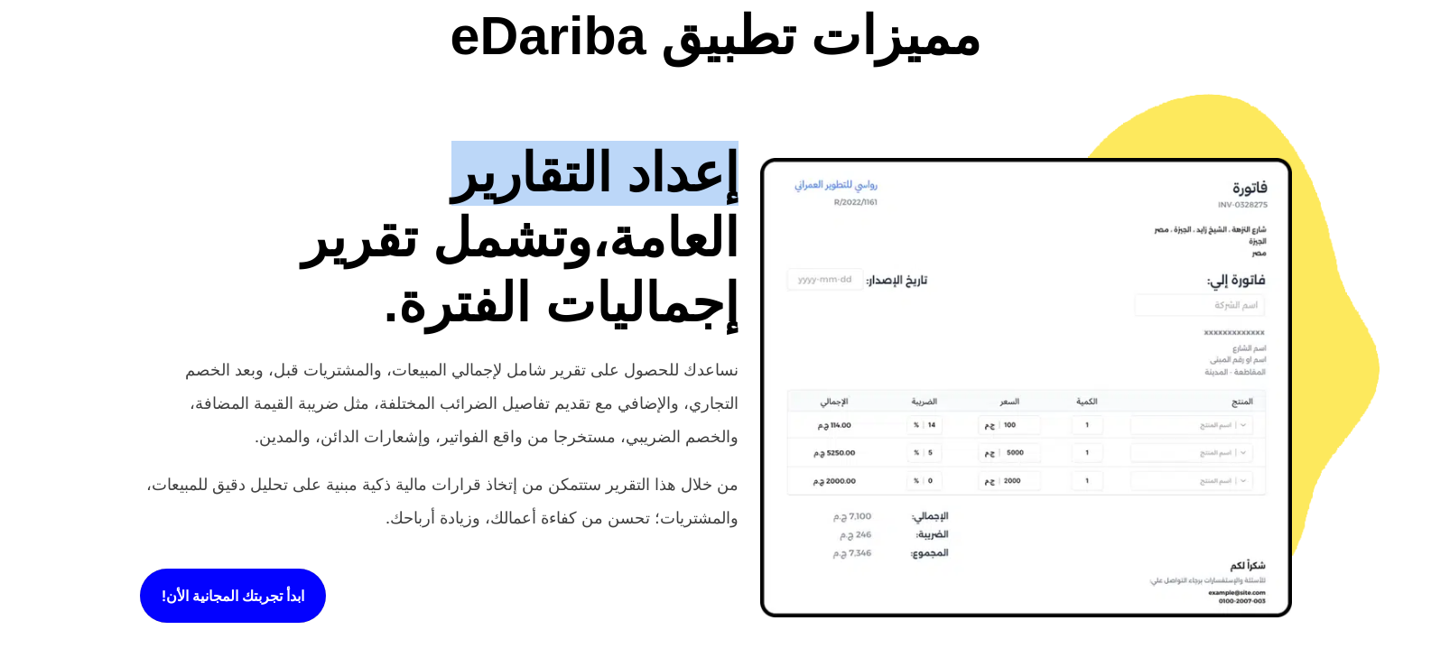
scroll to position [2761, 0]
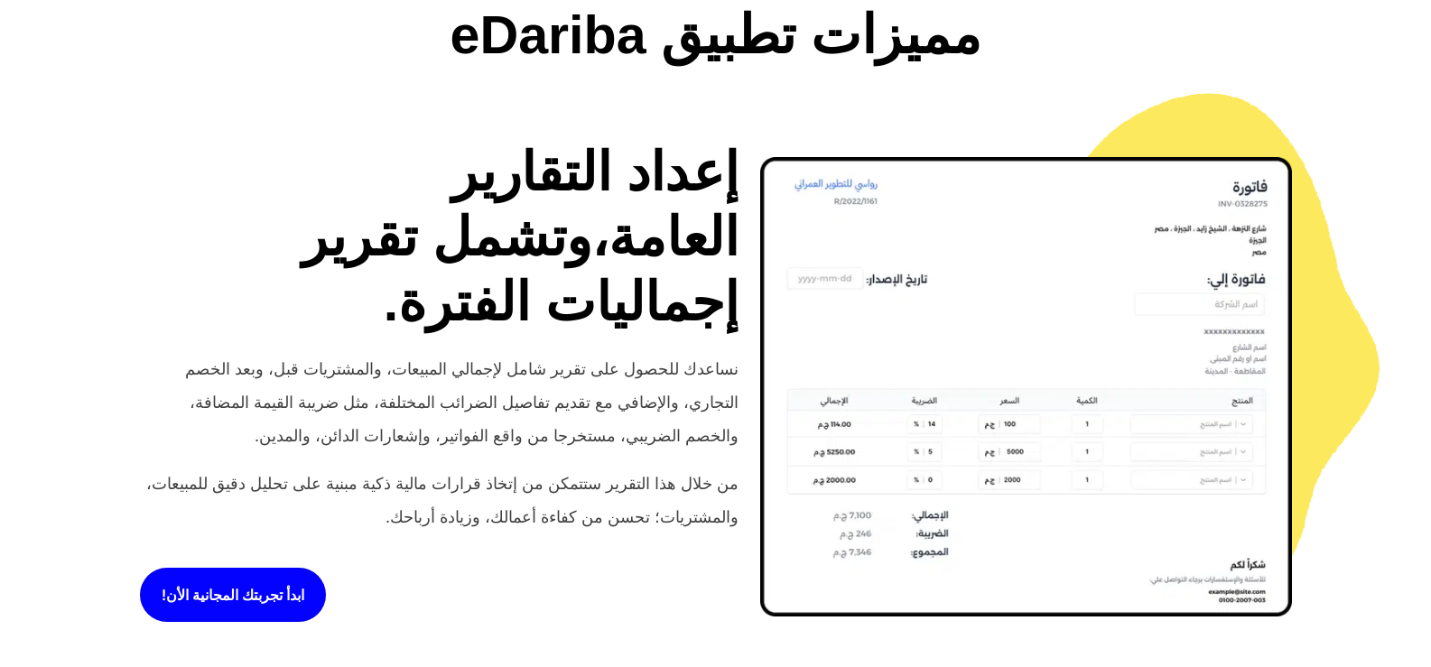
drag, startPoint x: 942, startPoint y: 189, endPoint x: 1289, endPoint y: 167, distance: 347.4
copy h2 "تقارير المشتريات"
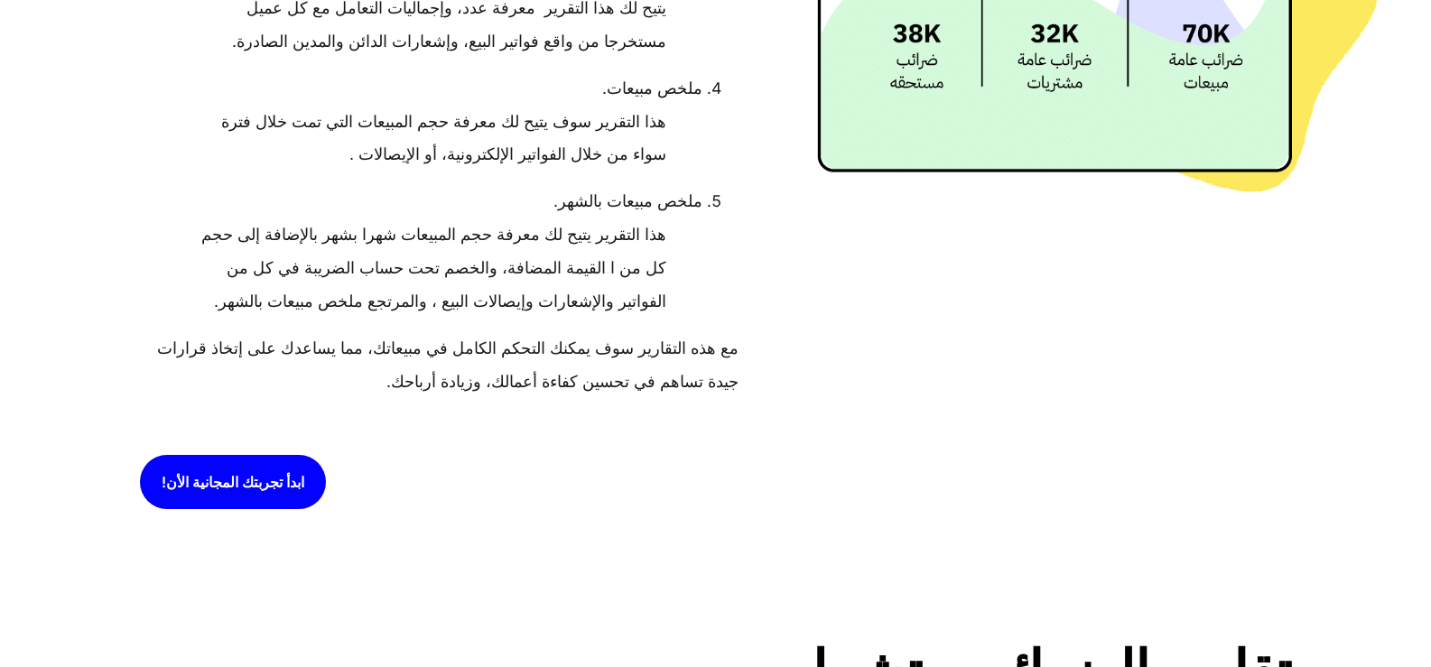
scroll to position [5048, 0]
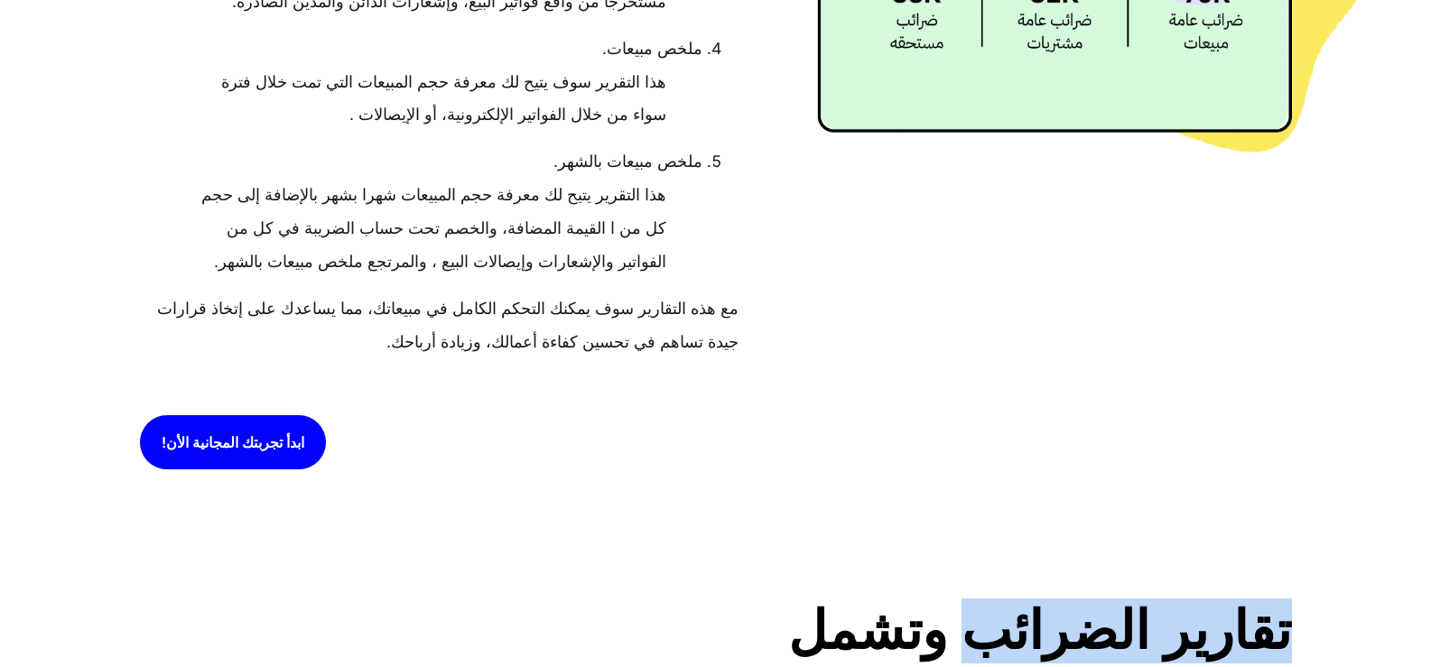
drag, startPoint x: 1055, startPoint y: 126, endPoint x: 1328, endPoint y: 113, distance: 273.9
copy h2 "تقارير الضرائب"
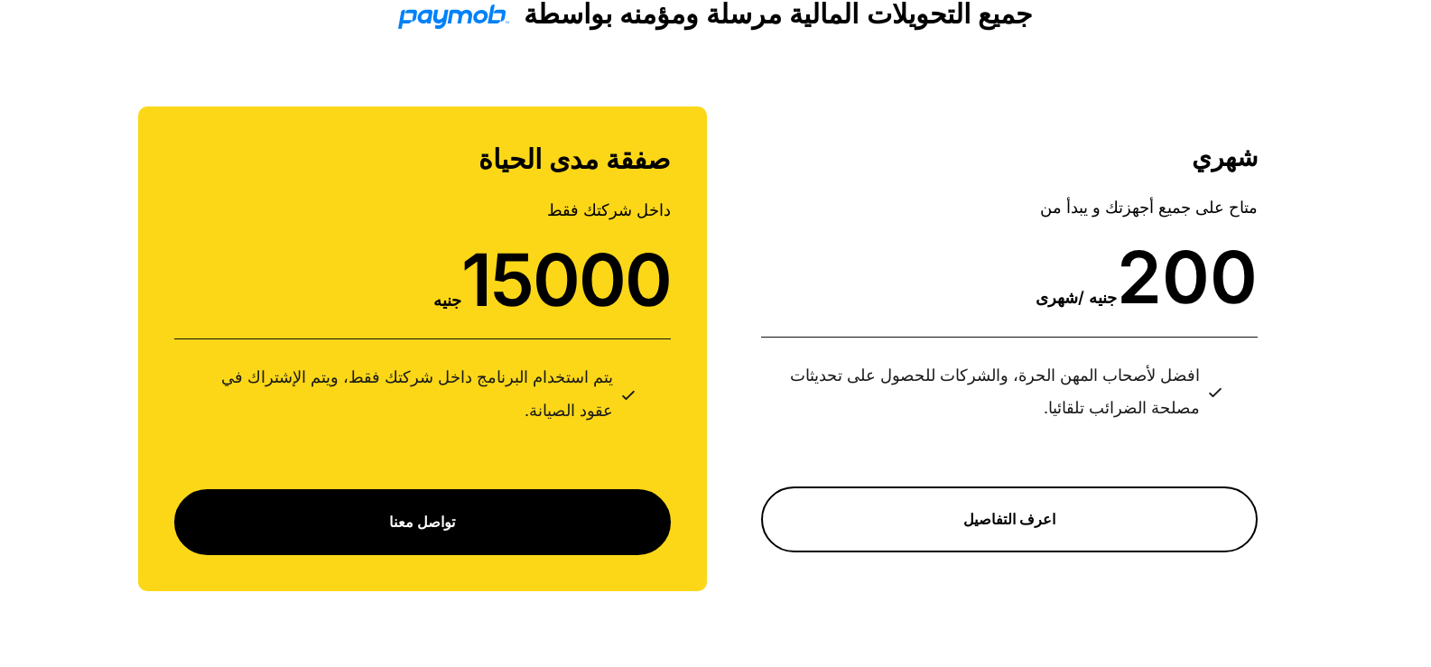
scroll to position [9021, 0]
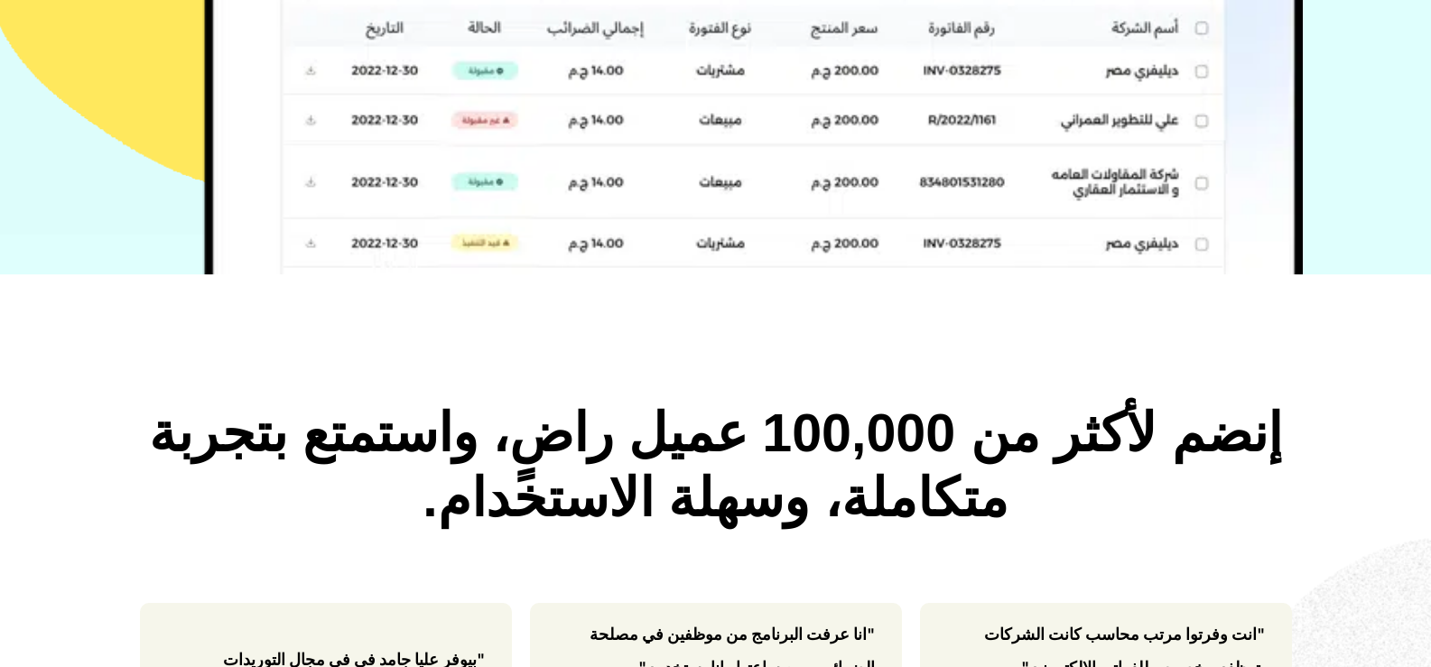
scroll to position [0, 0]
